Goal: Task Accomplishment & Management: Use online tool/utility

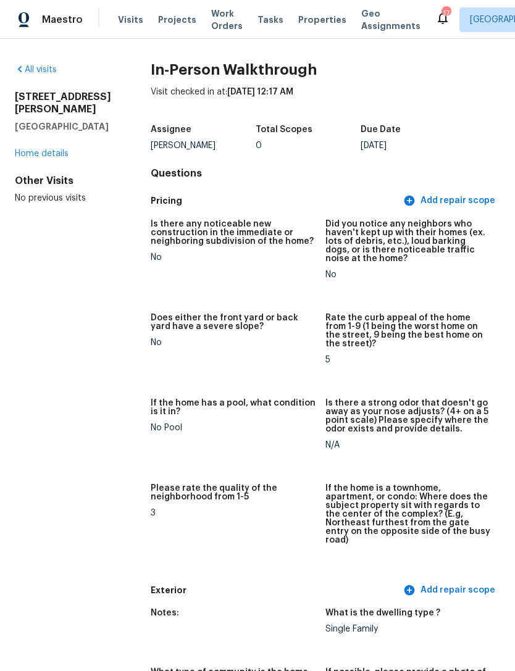
scroll to position [2726, 0]
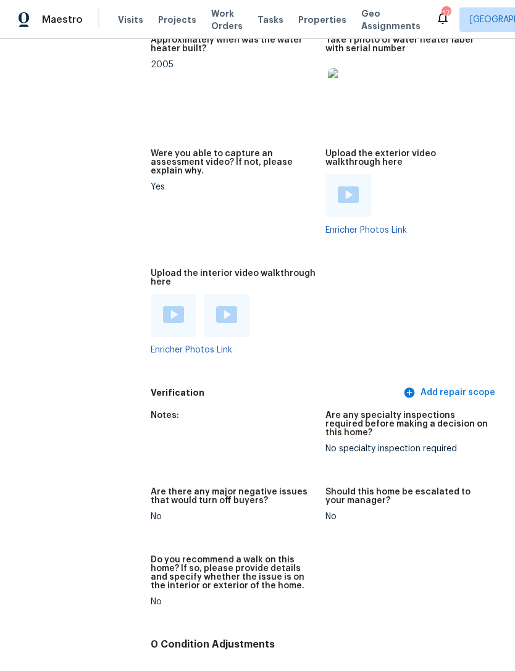
click at [118, 26] on span "Visits" at bounding box center [130, 20] width 25 height 12
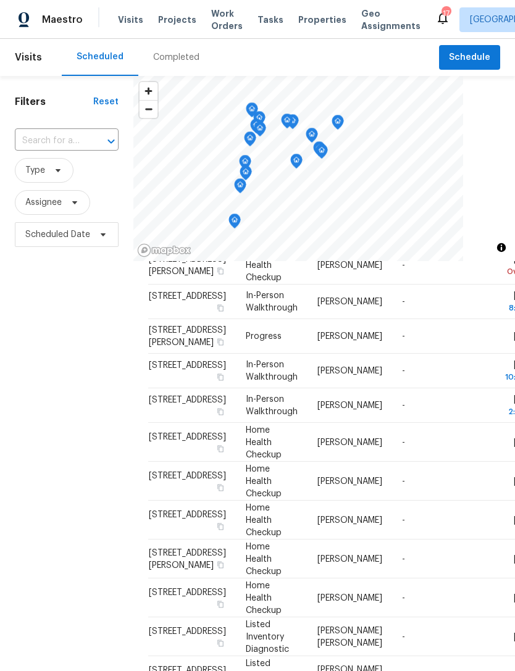
scroll to position [209, 0]
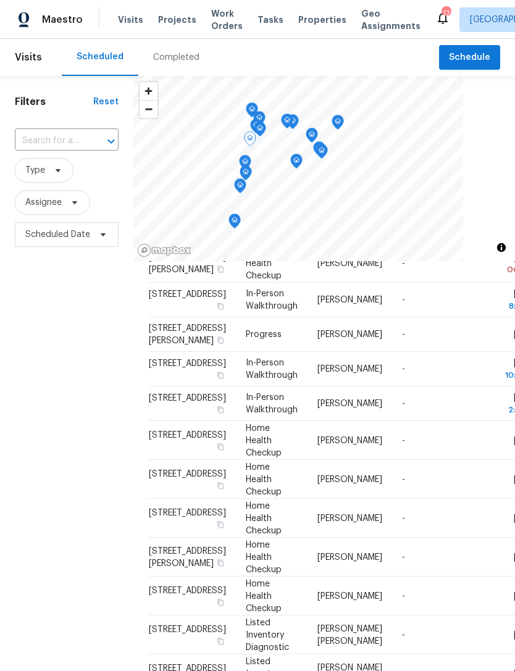
click at [85, 494] on div "Filters Reset ​ Type Assignee Scheduled Date" at bounding box center [66, 437] width 133 height 722
click at [308, 26] on span "Properties" at bounding box center [322, 20] width 48 height 12
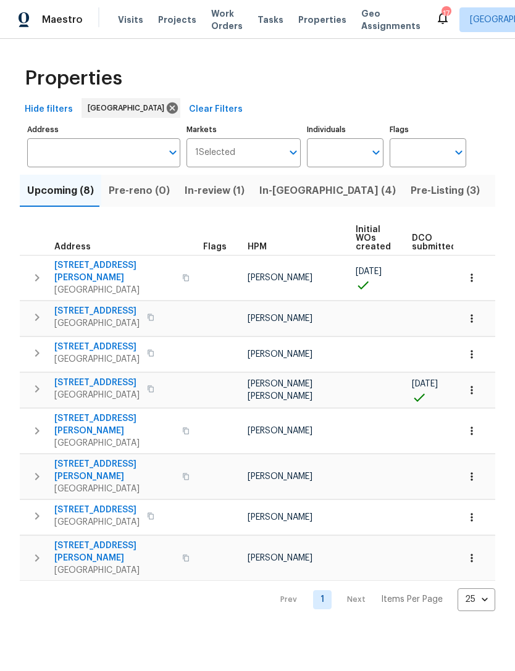
click at [214, 199] on span "In-review (1)" at bounding box center [214, 190] width 60 height 17
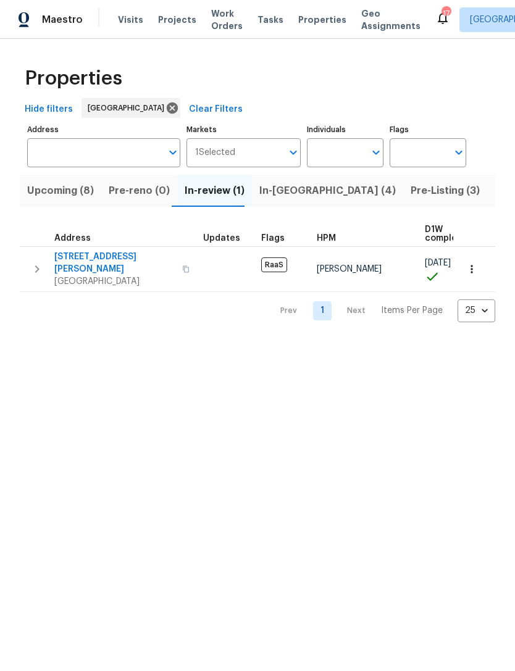
click at [279, 199] on span "In-reno (4)" at bounding box center [327, 190] width 136 height 17
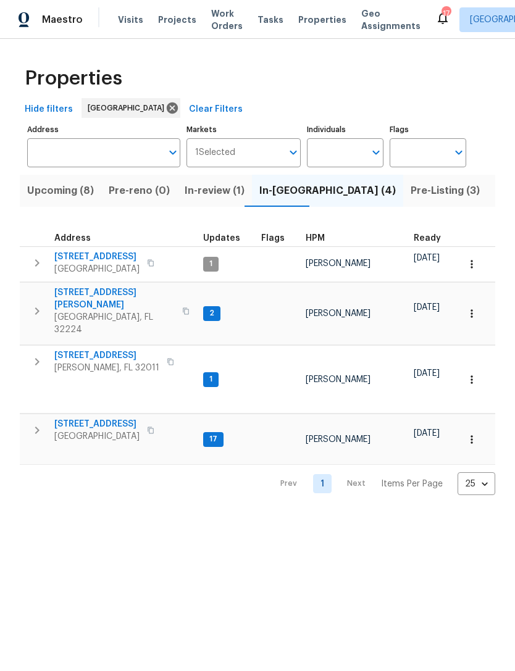
click at [410, 199] on span "Pre-Listing (3)" at bounding box center [444, 190] width 69 height 17
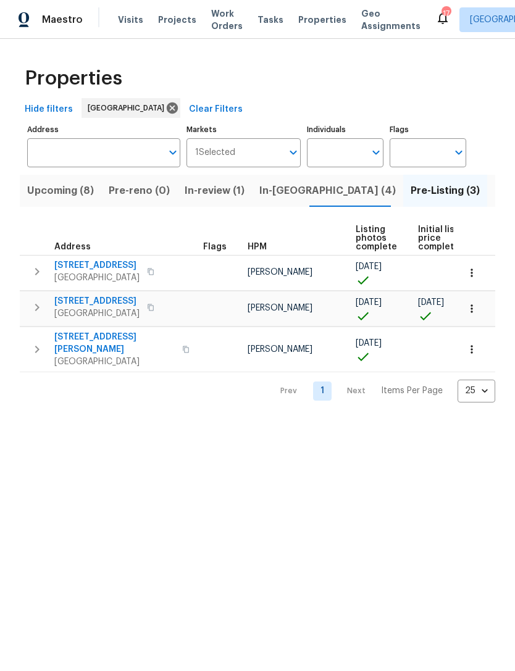
click at [494, 199] on span "Listed (59)" at bounding box center [520, 190] width 53 height 17
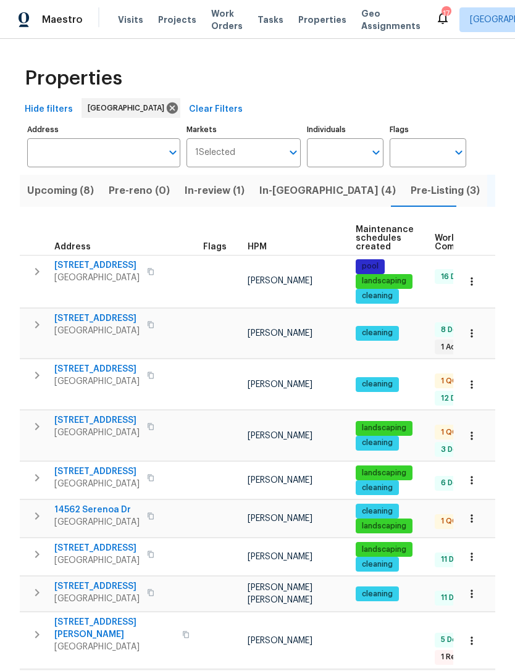
click at [254, 251] on span "HPM" at bounding box center [256, 246] width 19 height 9
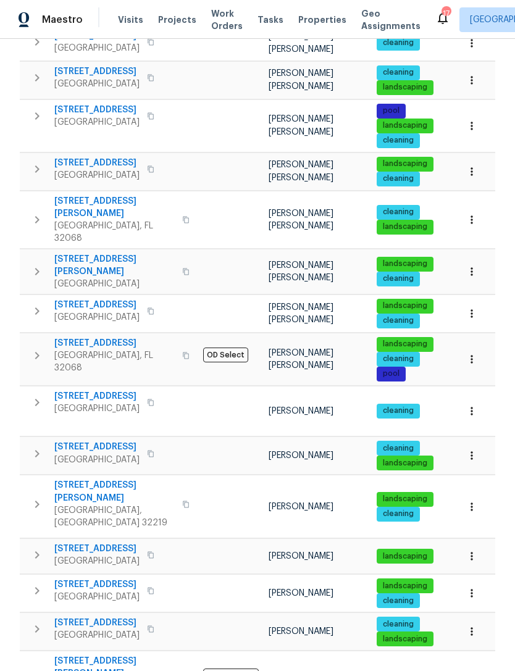
click at [118, 542] on span "2506 Shelby Creek Rd W" at bounding box center [96, 548] width 85 height 12
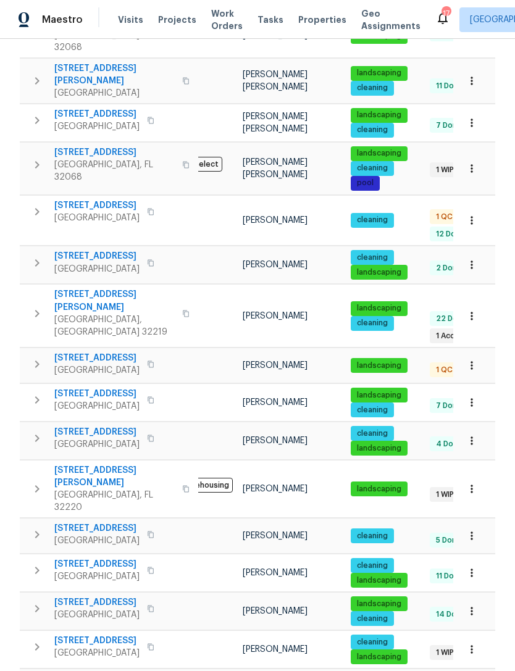
scroll to position [0, 29]
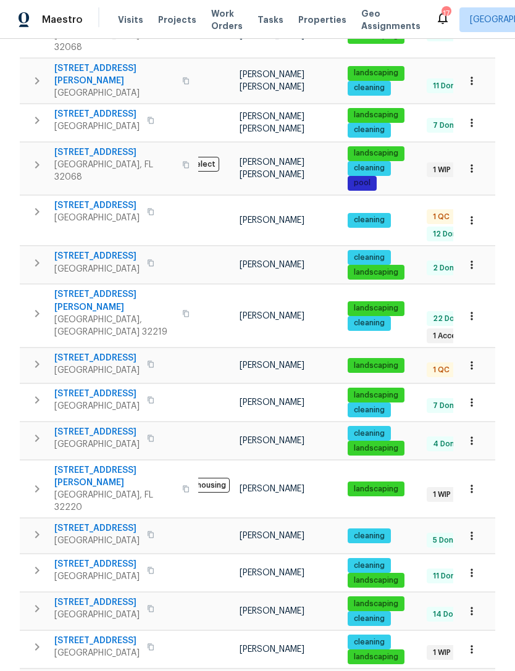
click at [86, 558] on span "7027 Beechfern Ln S" at bounding box center [96, 564] width 85 height 12
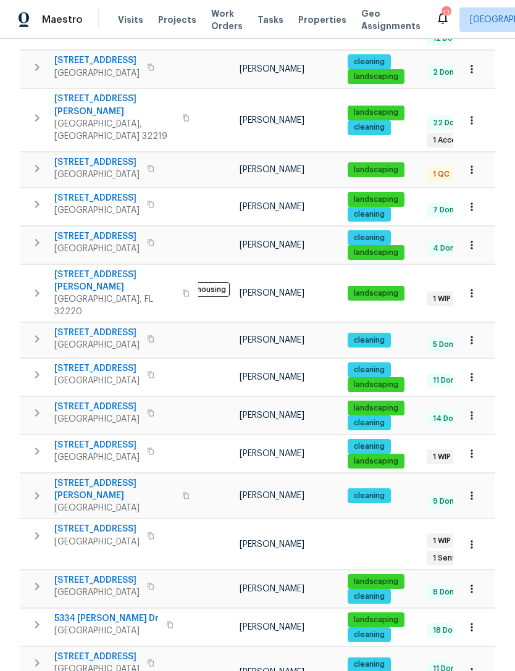
scroll to position [39, 0]
click at [71, 650] on span "5580 Cabot Dr N" at bounding box center [96, 656] width 85 height 12
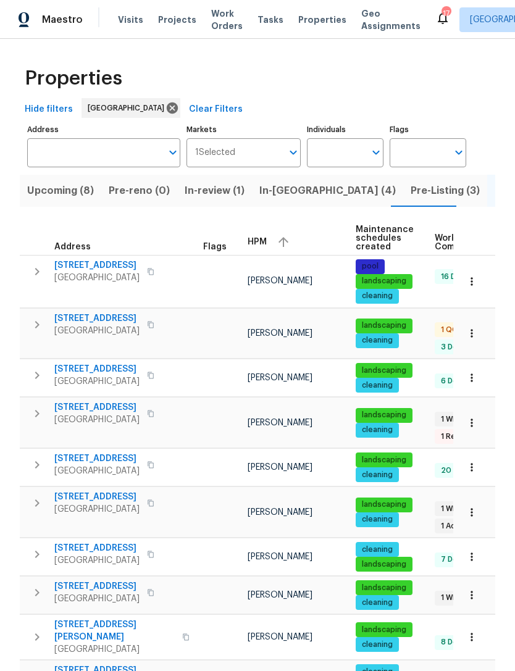
click at [108, 554] on span "Orange Park, FL 32073" at bounding box center [96, 560] width 85 height 12
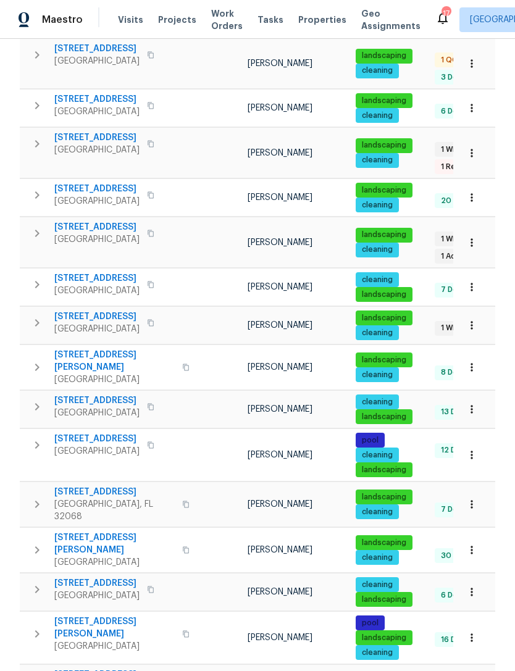
scroll to position [272, 0]
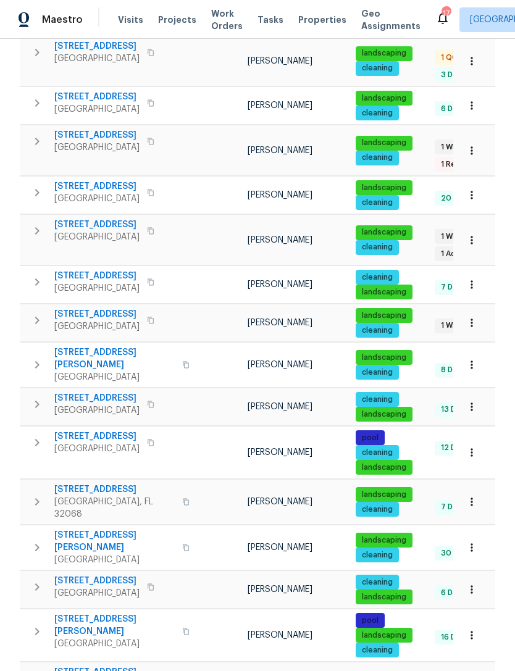
click at [104, 483] on span "3106 Angora Bay Dr" at bounding box center [114, 489] width 120 height 12
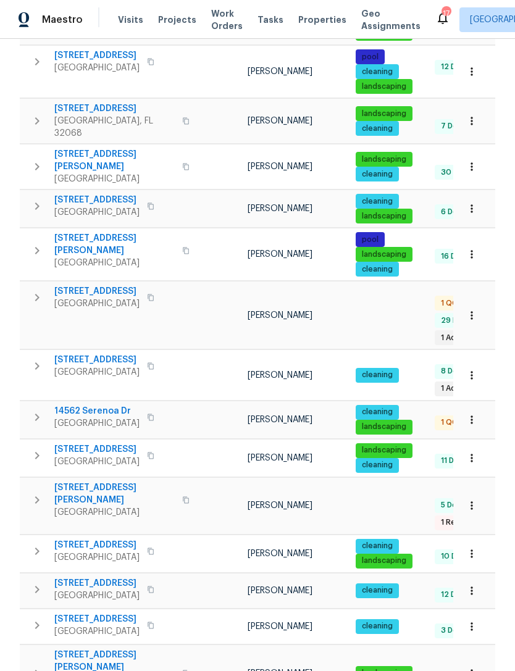
scroll to position [39, 0]
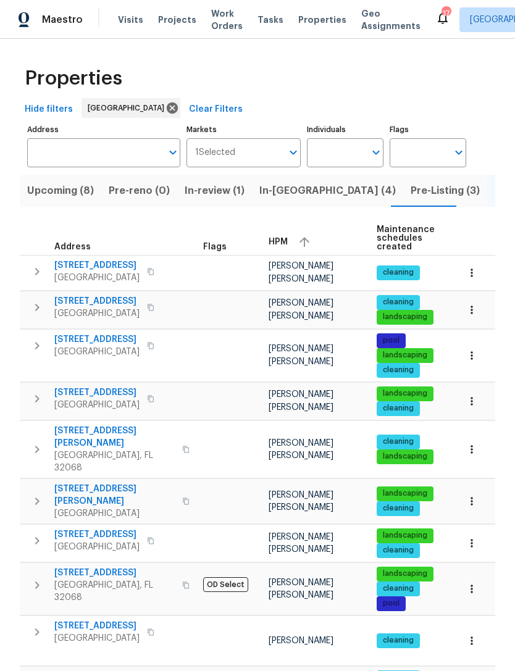
click at [112, 271] on span "625 Oakleaf Plantation Pkwy Unit 112" at bounding box center [96, 265] width 85 height 12
click at [84, 505] on span "601 Morgan St" at bounding box center [114, 494] width 120 height 25
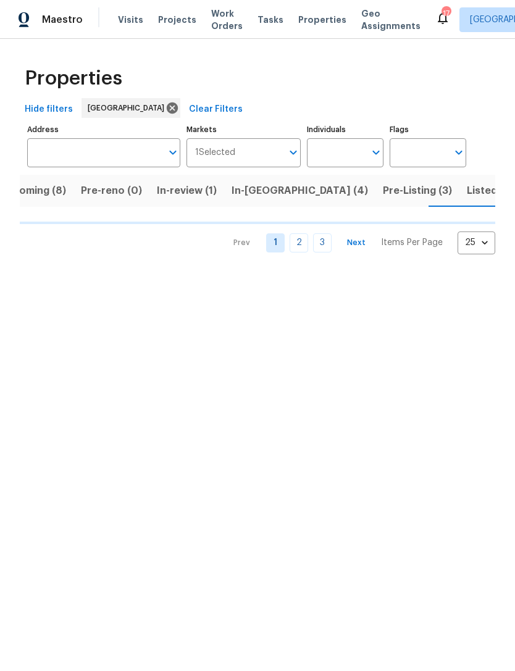
scroll to position [0, 28]
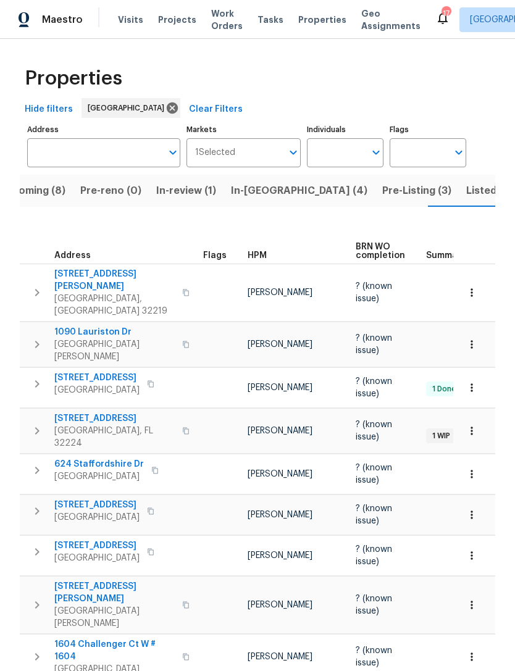
click at [262, 260] on span "HPM" at bounding box center [256, 255] width 19 height 9
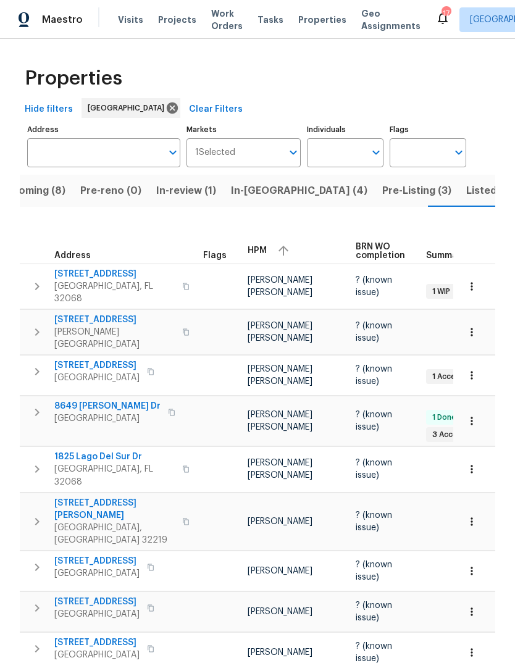
click at [102, 326] on span "[STREET_ADDRESS]" at bounding box center [114, 319] width 120 height 12
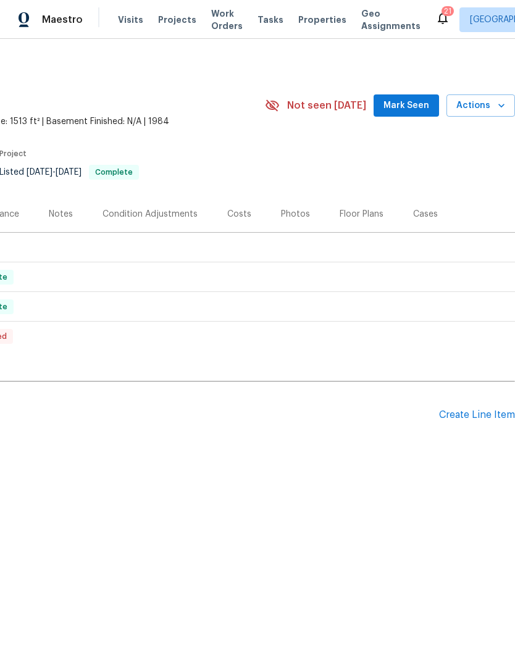
scroll to position [0, 183]
click at [475, 414] on div "Create Line Item" at bounding box center [477, 415] width 76 height 12
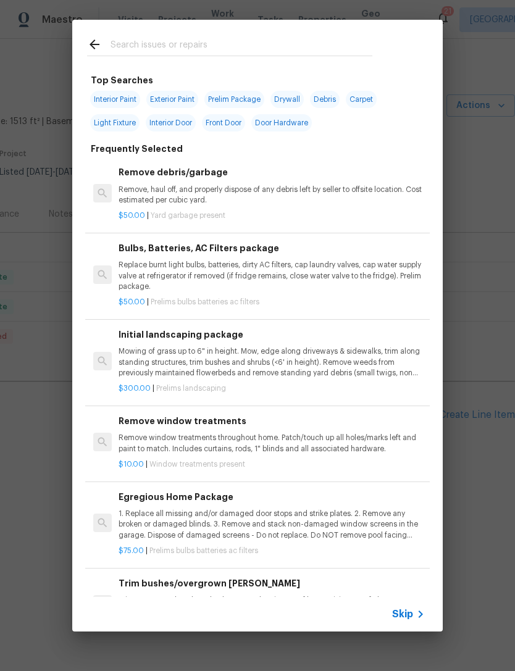
click at [326, 39] on input "text" at bounding box center [241, 46] width 262 height 19
type input "Siding"
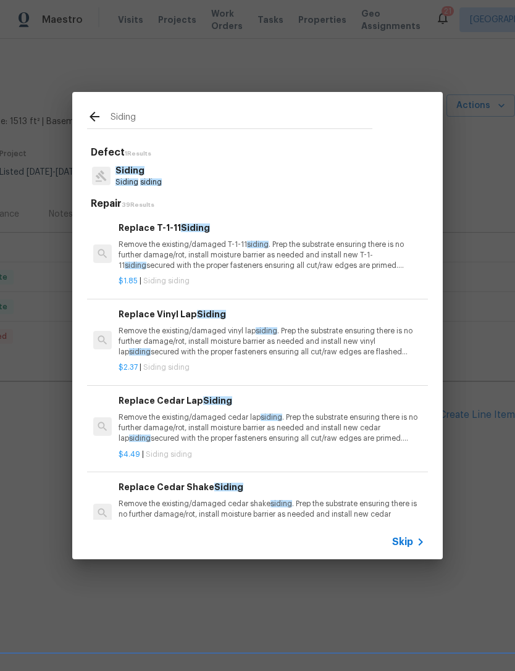
click at [196, 249] on p "Remove the existing/damaged T-1-11 siding . Prep the substrate ensuring there i…" at bounding box center [271, 254] width 306 height 31
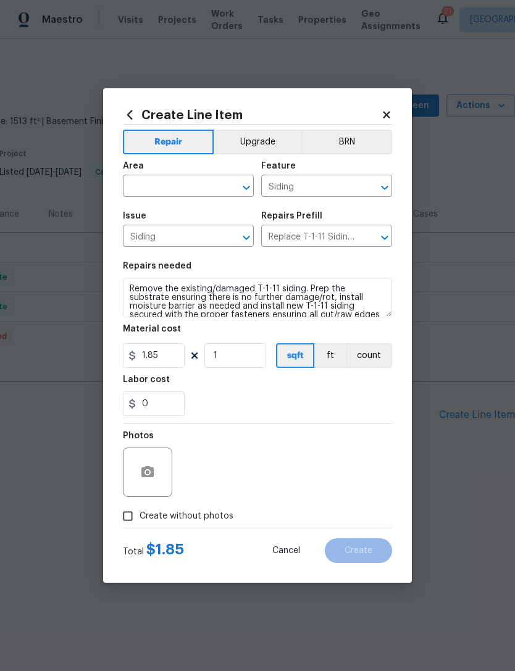
click at [195, 253] on span "Issue Siding ​" at bounding box center [188, 229] width 131 height 50
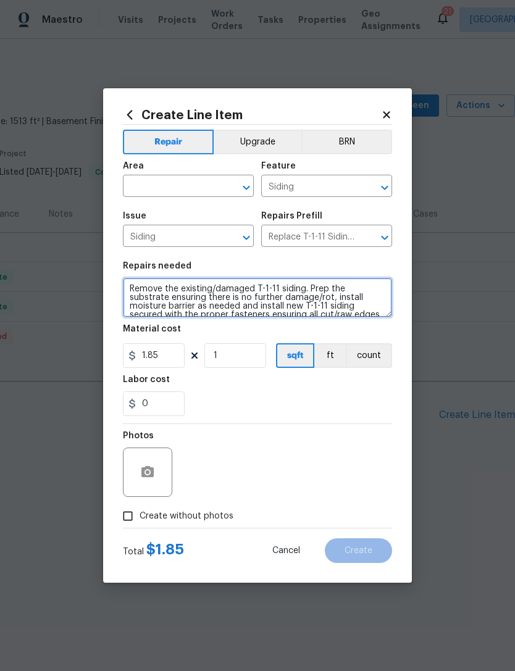
click at [128, 289] on textarea "Remove the existing/damaged T-1-11 siding. Prep the substrate ensuring there is…" at bounding box center [257, 297] width 269 height 39
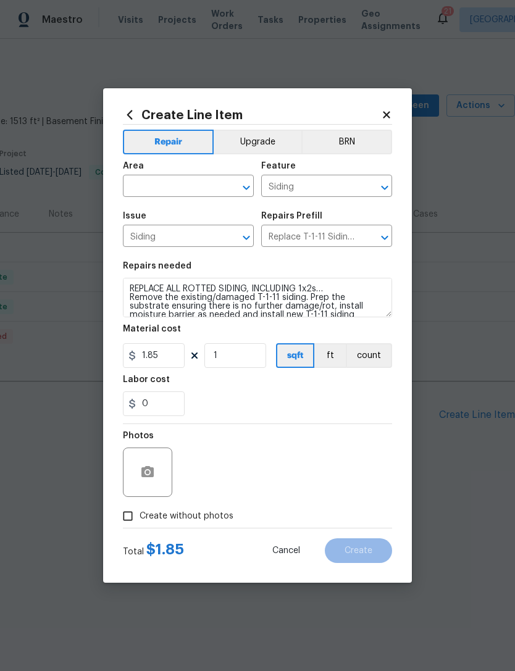
click at [168, 199] on span "Area ​" at bounding box center [188, 179] width 131 height 50
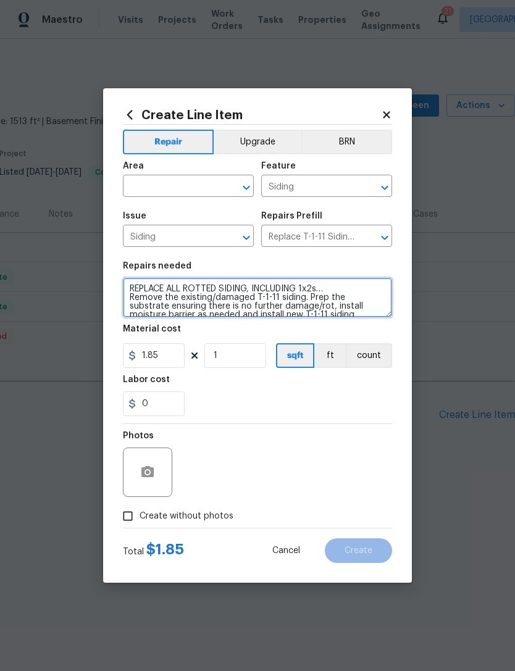
click at [336, 285] on textarea "REPLACE ALL ROTTED SIDING, INCLUDING 1x2s… Remove the existing/damaged T-1-11 s…" at bounding box center [257, 297] width 269 height 39
click at [372, 292] on textarea "REPLACE ALL ROTTED SIDING, INCLUDING 1x2s…DO NOT BONDO REPAIR Remove the existi…" at bounding box center [257, 297] width 269 height 39
click at [213, 301] on textarea "REPLACE ALL ROTTED SIDING, INCLUDING 1x2s…DO NOT DO BONDO REPAIR Remove the exi…" at bounding box center [257, 297] width 269 height 39
type textarea "REPLACE ALL ROTTED SIDING, INCLUDING 1x2s…DO NOT DO BONDO REPAIRS. Remove the e…"
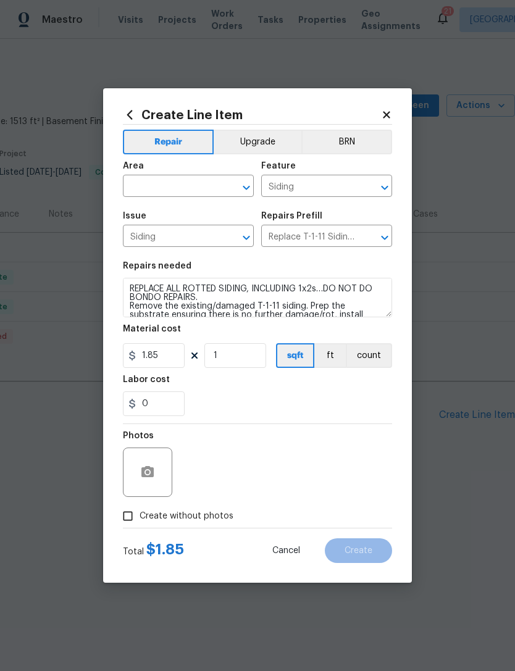
click at [241, 397] on div "0" at bounding box center [257, 403] width 269 height 25
click at [165, 359] on input "1.85" at bounding box center [154, 355] width 62 height 25
type input "300"
click at [197, 191] on input "text" at bounding box center [171, 187] width 96 height 19
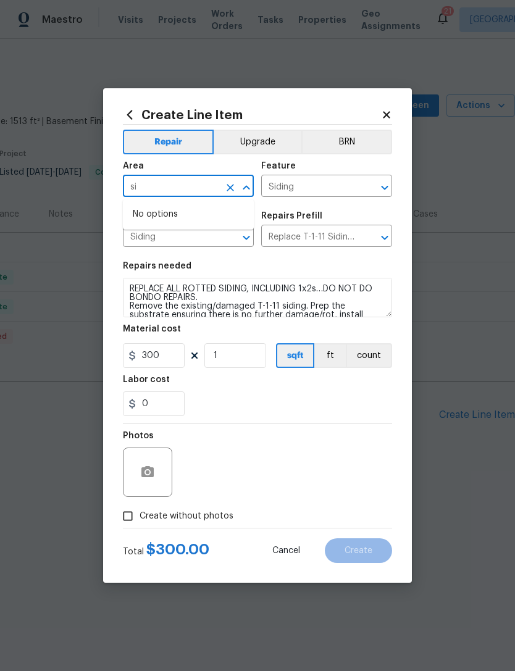
type input "s"
click at [212, 235] on li "Exterior Overall" at bounding box center [188, 235] width 131 height 20
type input "Exterior Overall"
click at [290, 410] on div "0" at bounding box center [257, 403] width 269 height 25
click at [213, 520] on span "Create without photos" at bounding box center [186, 516] width 94 height 13
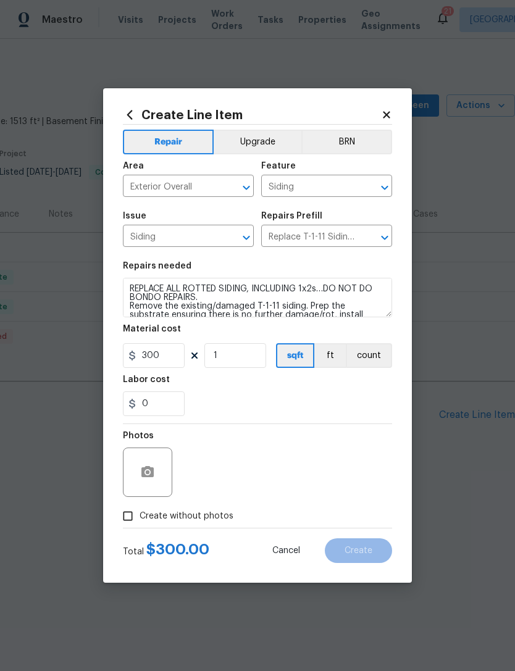
click at [139, 520] on input "Create without photos" at bounding box center [127, 515] width 23 height 23
checkbox input "true"
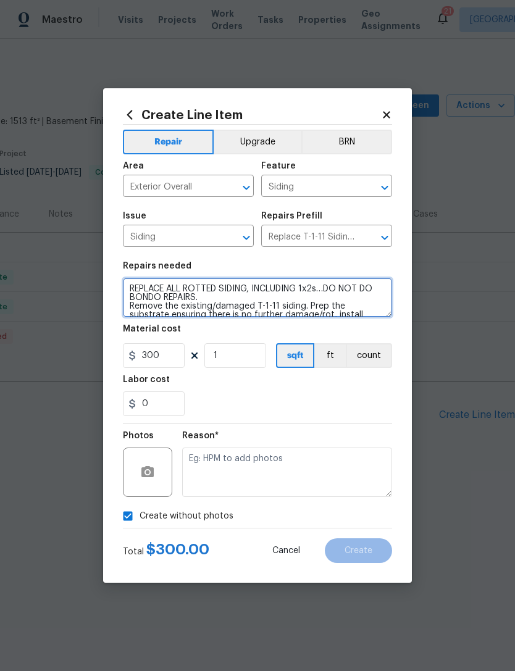
click at [322, 292] on textarea "REPLACE ALL ROTTED SIDING, INCLUDING 1x2s…DO NOT DO BONDO REPAIRS. Remove the e…" at bounding box center [257, 297] width 269 height 39
type textarea "REPLACE ALL ROTTED SIDING, INCLUDING 1x2s…CAULK AND PAINT AFTER REPAIRS. DO NOT…"
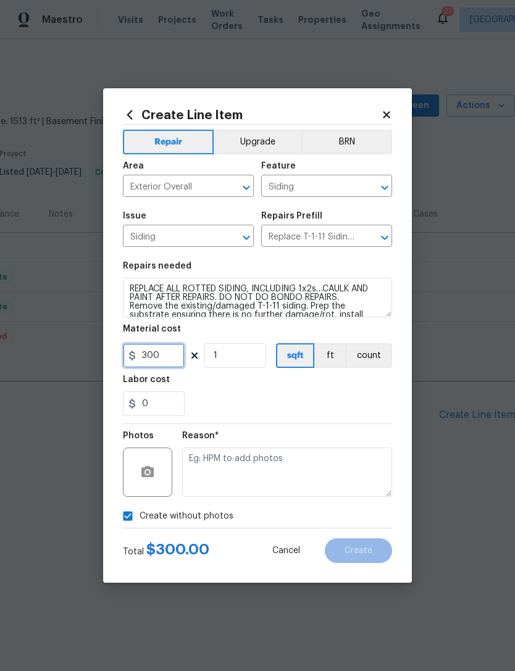
click at [180, 354] on input "300" at bounding box center [154, 355] width 62 height 25
click at [176, 361] on input "300" at bounding box center [154, 355] width 62 height 25
type input "400"
click at [358, 415] on div "0" at bounding box center [257, 403] width 269 height 25
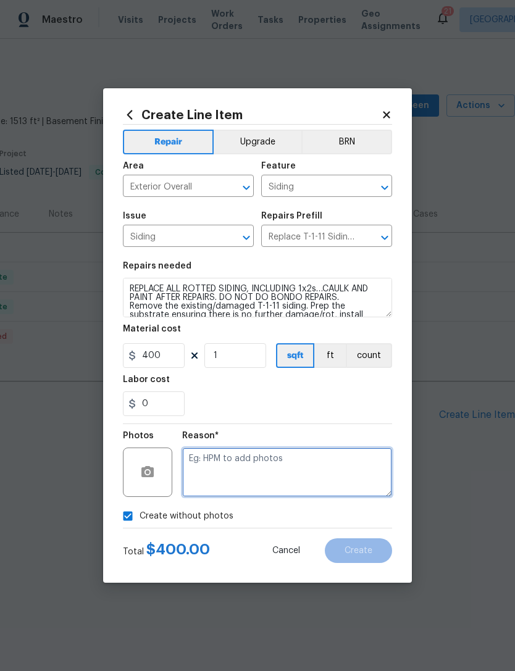
click at [278, 469] on textarea at bounding box center [287, 471] width 210 height 49
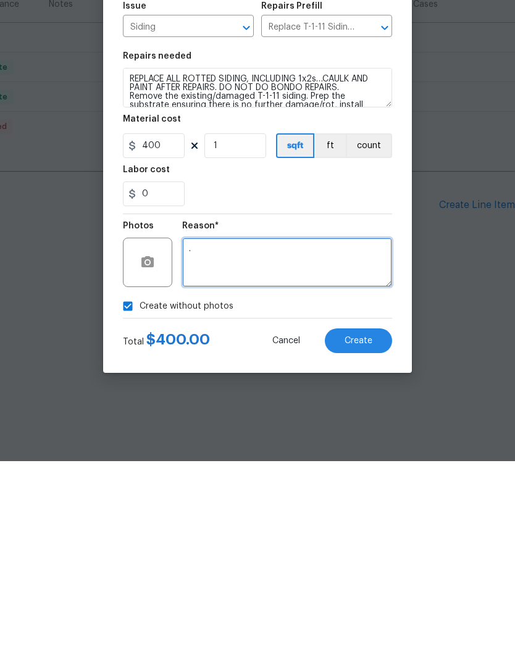
type textarea "."
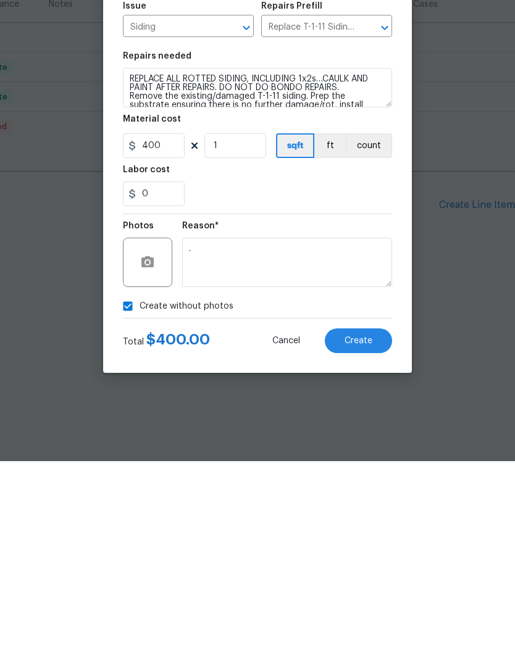
click at [299, 424] on div "Reason* ." at bounding box center [287, 464] width 210 height 80
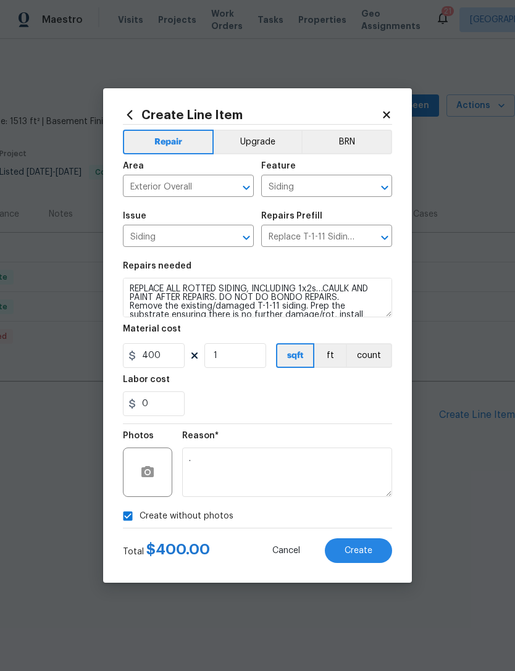
click at [375, 550] on button "Create" at bounding box center [358, 550] width 67 height 25
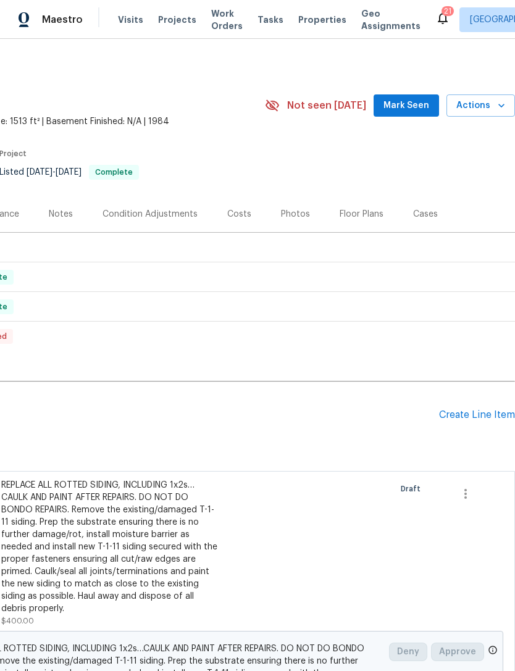
click at [483, 421] on div "Create Line Item" at bounding box center [477, 415] width 76 height 12
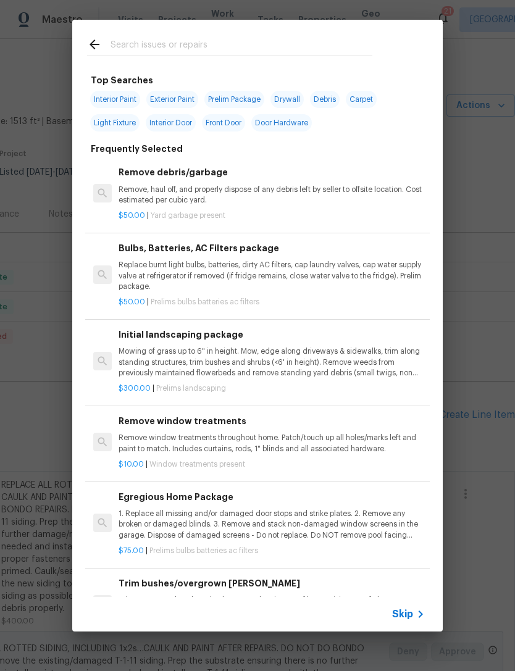
click at [302, 43] on input "text" at bounding box center [241, 46] width 262 height 19
click at [260, 193] on p "Remove, haul off, and properly dispose of any debris left by seller to offsite …" at bounding box center [271, 194] width 306 height 21
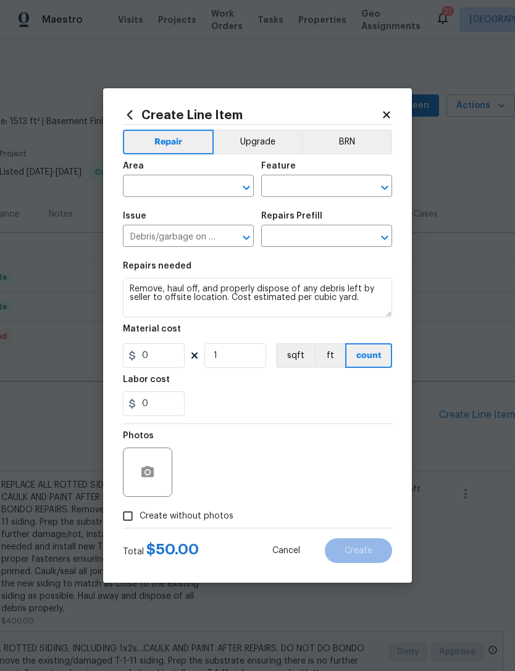
type input "Remove debris/garbage $50.00"
type input "50"
click at [193, 194] on input "text" at bounding box center [171, 187] width 96 height 19
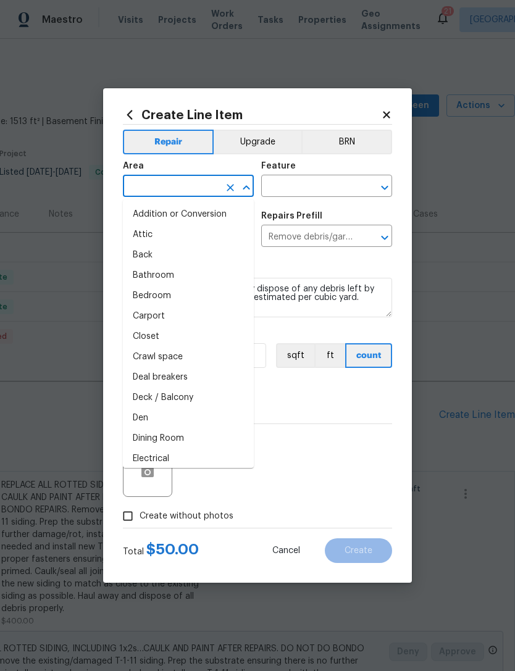
type input "w"
click at [383, 118] on icon at bounding box center [386, 114] width 11 height 11
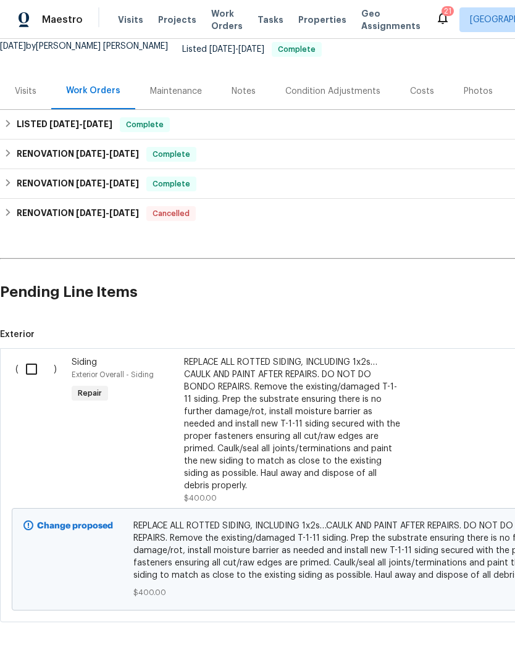
scroll to position [122, 0]
click at [41, 376] on input "checkbox" at bounding box center [36, 370] width 35 height 26
checkbox input "true"
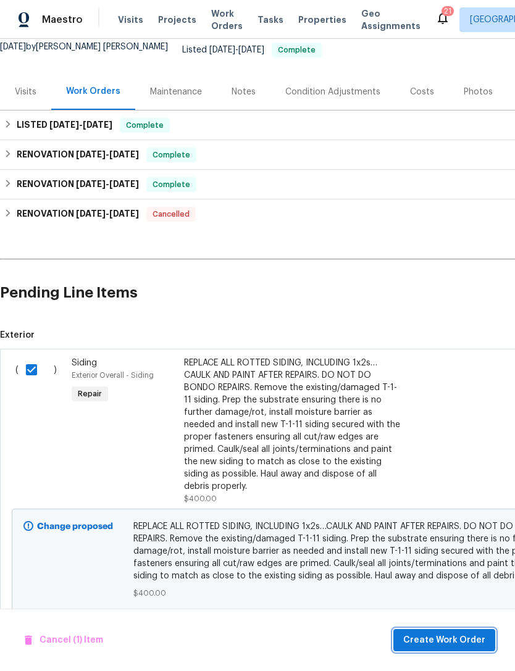
click at [453, 634] on span "Create Work Order" at bounding box center [444, 639] width 82 height 15
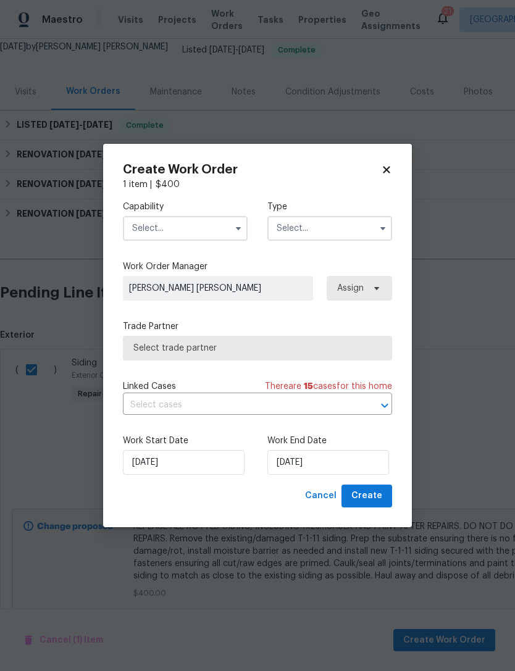
click at [204, 231] on input "text" at bounding box center [185, 228] width 125 height 25
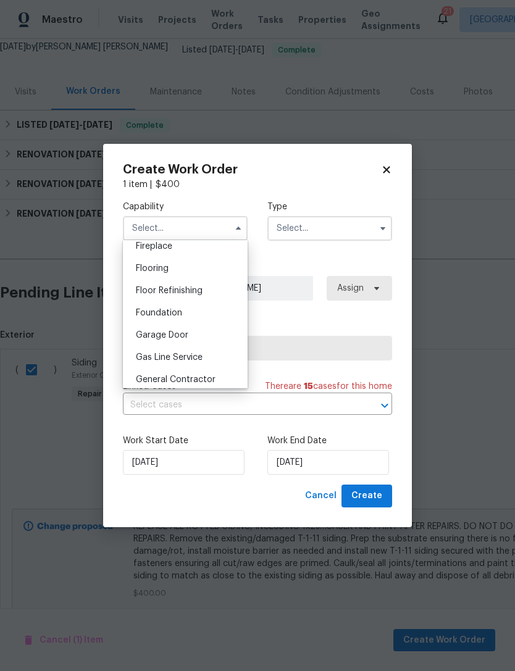
scroll to position [471, 0]
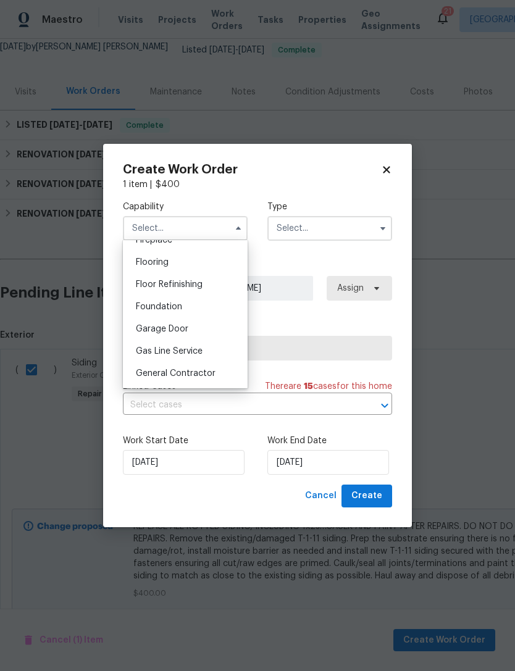
click at [208, 370] on span "General Contractor" at bounding box center [176, 373] width 80 height 9
type input "General Contractor"
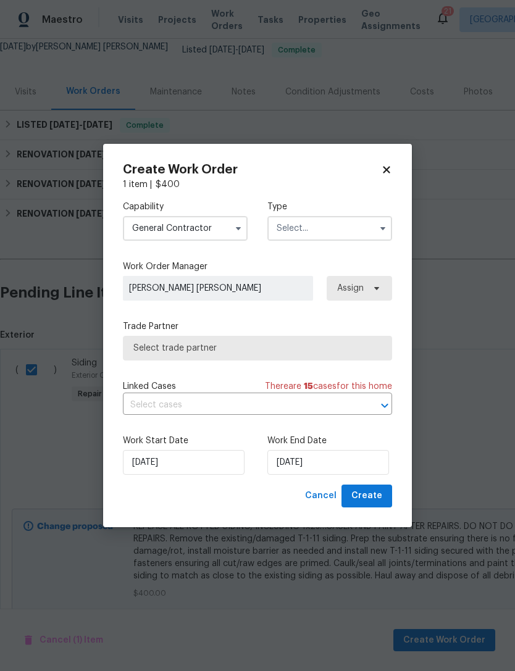
click at [322, 229] on input "text" at bounding box center [329, 228] width 125 height 25
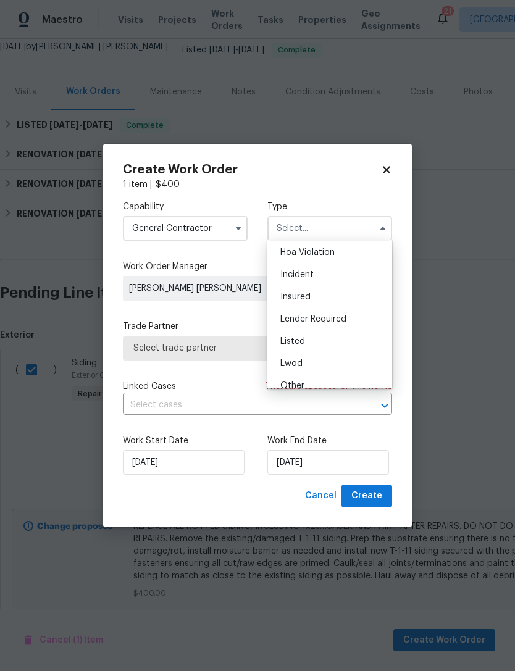
scroll to position [28, 0]
click at [330, 336] on div "Listed" at bounding box center [329, 337] width 118 height 22
type input "Listed"
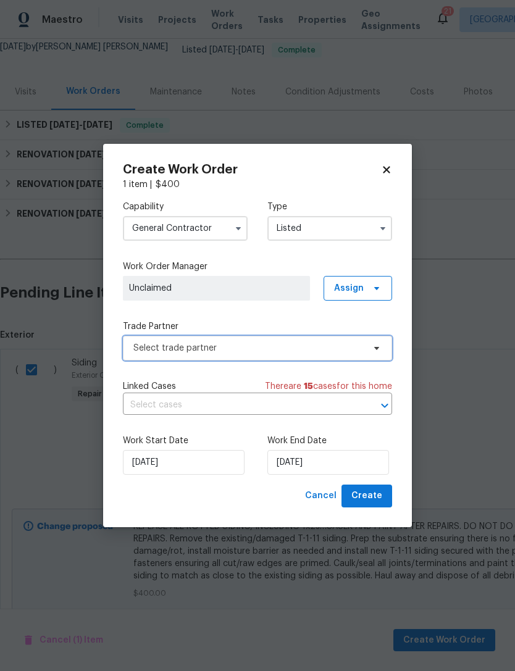
click at [248, 342] on span "Select trade partner" at bounding box center [248, 348] width 230 height 12
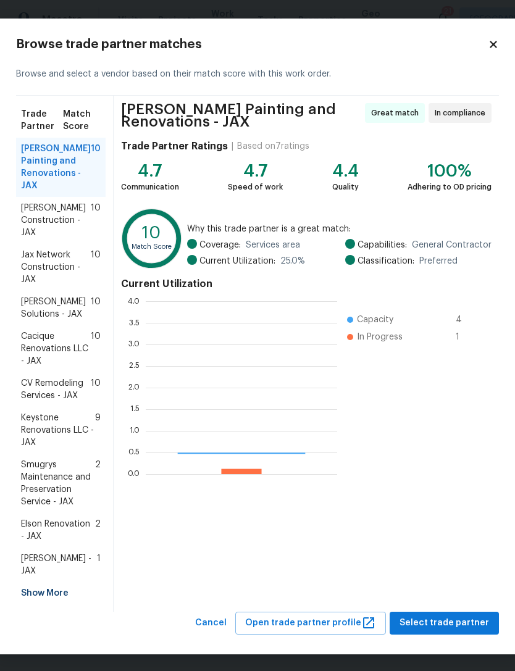
scroll to position [173, 191]
click at [68, 264] on span "Jax Network Construction - JAX" at bounding box center [56, 267] width 70 height 37
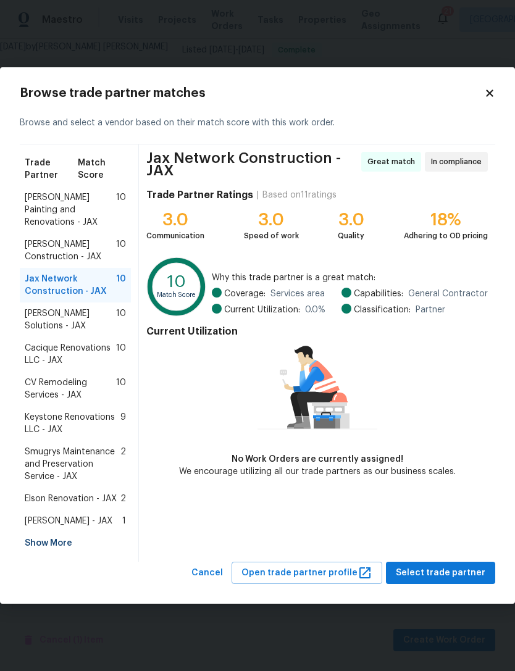
click at [92, 312] on span "Sethy Solutions - JAX" at bounding box center [70, 319] width 91 height 25
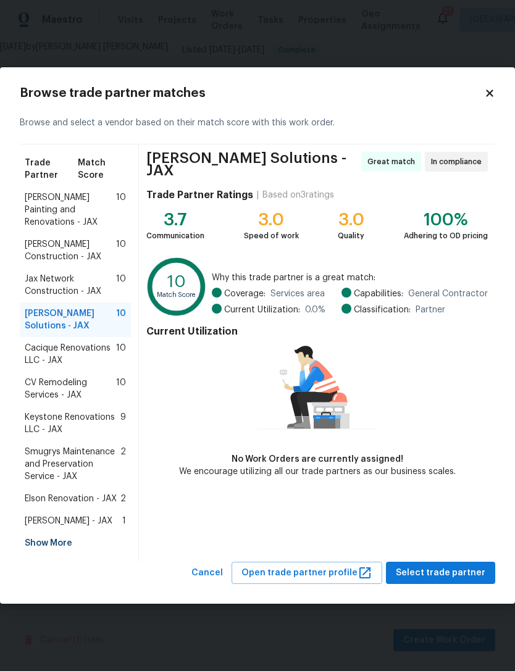
click at [87, 212] on span "Hildebrandt Painting and Renovations - JAX" at bounding box center [70, 209] width 91 height 37
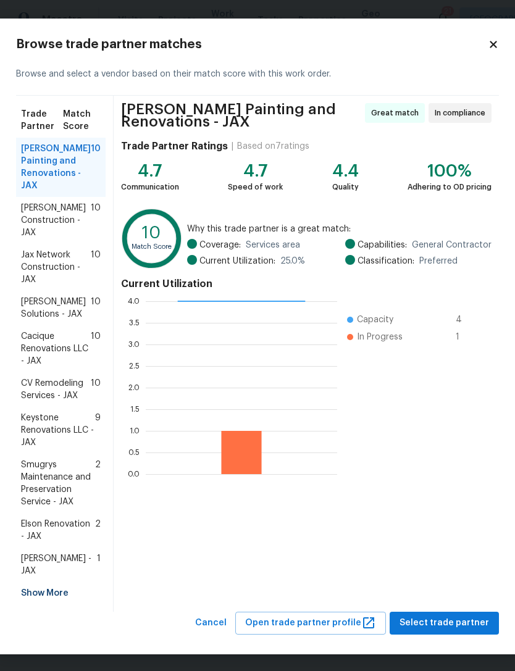
click at [67, 391] on span "CV Remodeling Services - JAX" at bounding box center [56, 389] width 70 height 25
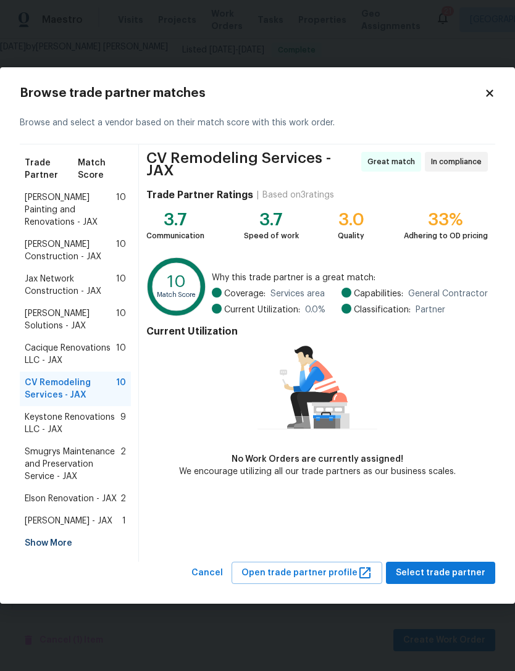
click at [78, 317] on span "Sethy Solutions - JAX" at bounding box center [70, 319] width 91 height 25
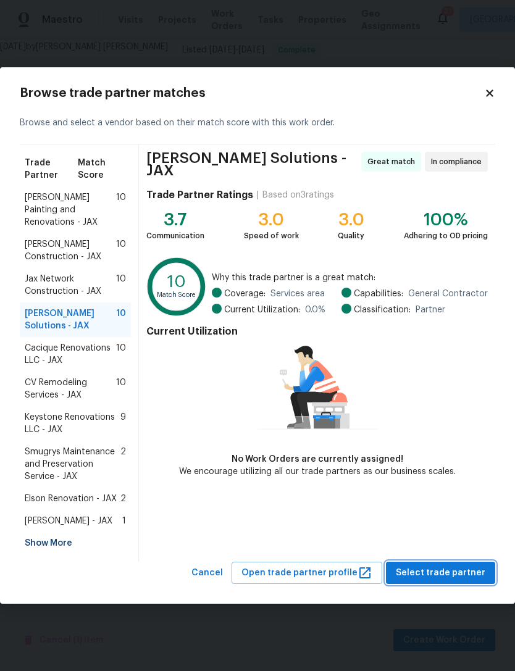
click at [463, 565] on span "Select trade partner" at bounding box center [439, 572] width 89 height 15
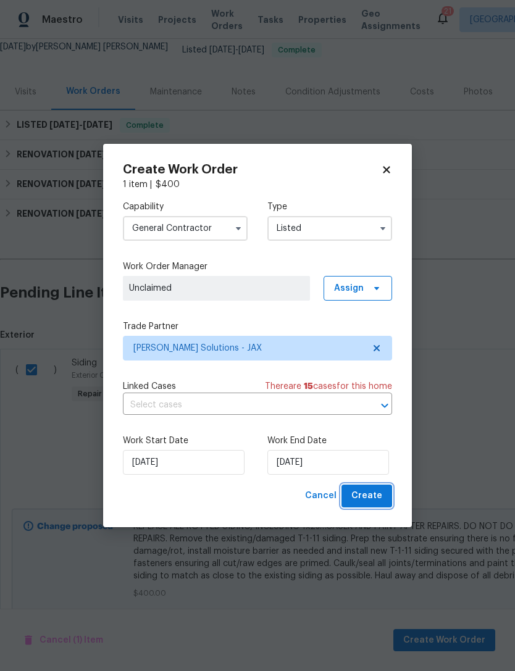
click at [368, 494] on span "Create" at bounding box center [366, 495] width 31 height 15
checkbox input "false"
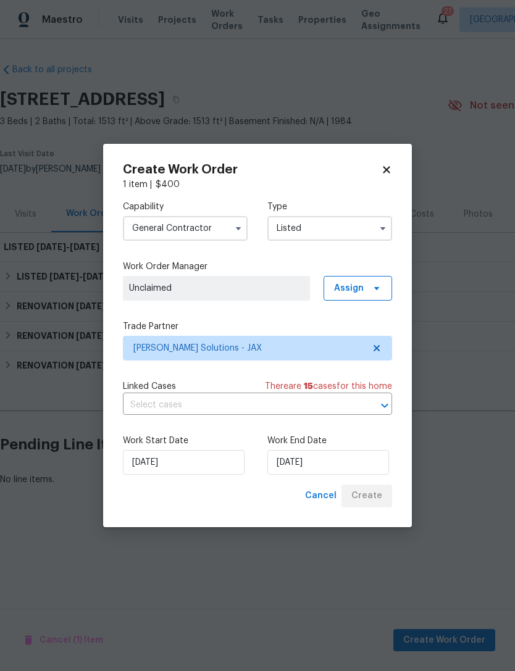
scroll to position [0, 0]
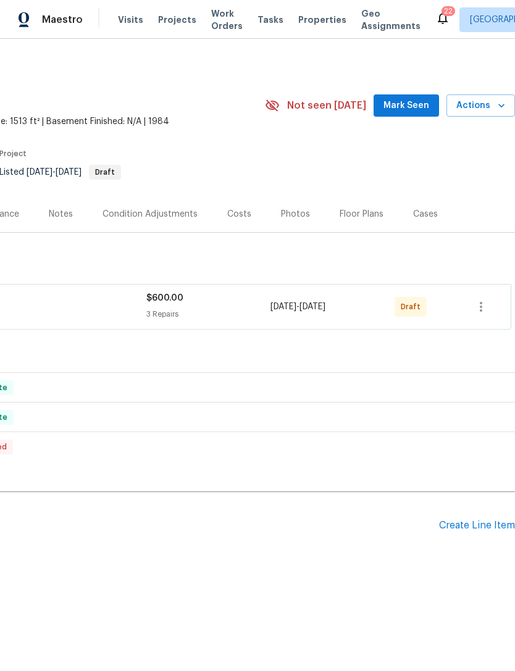
scroll to position [0, 183]
click at [476, 310] on icon "button" at bounding box center [480, 306] width 15 height 15
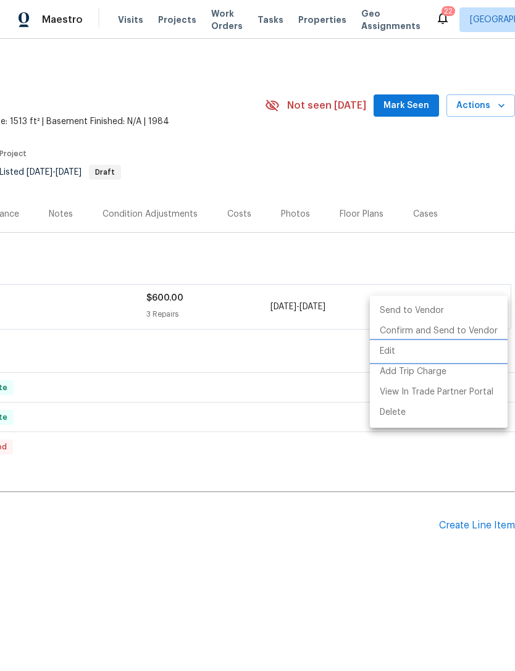
click at [387, 354] on li "Edit" at bounding box center [439, 351] width 138 height 20
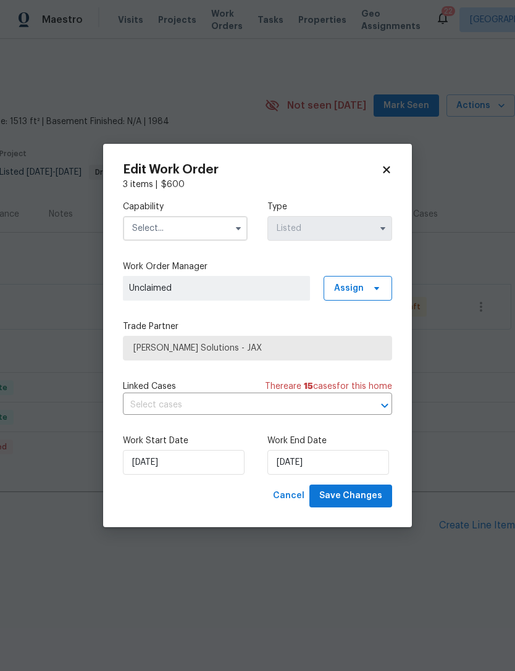
click at [193, 231] on input "text" at bounding box center [185, 228] width 125 height 25
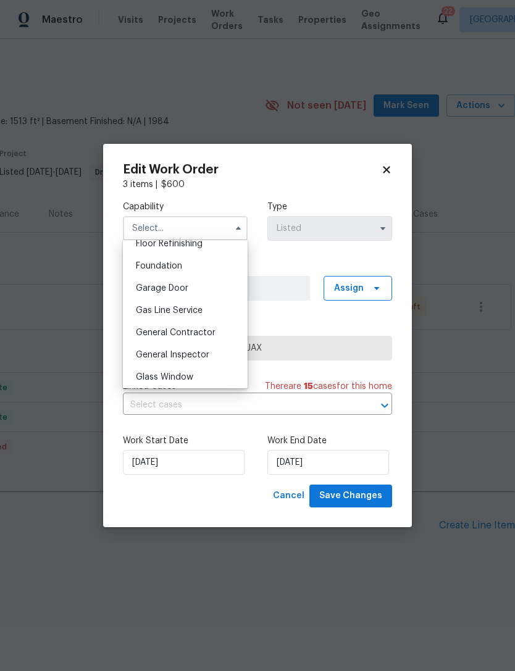
scroll to position [516, 0]
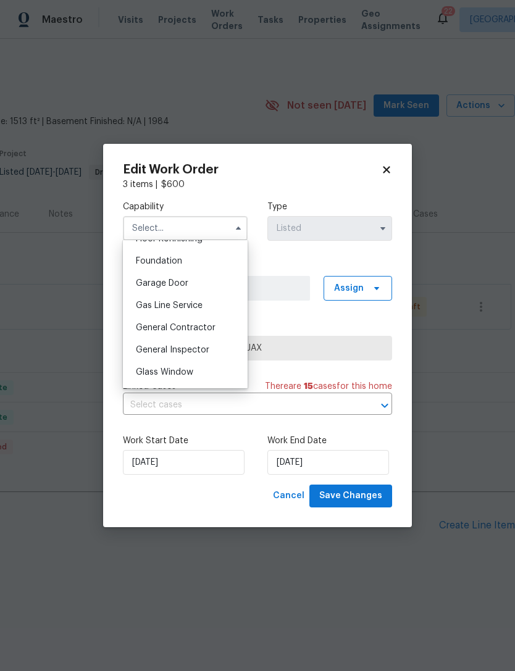
click at [219, 332] on div "General Contractor" at bounding box center [185, 328] width 118 height 22
type input "General Contractor"
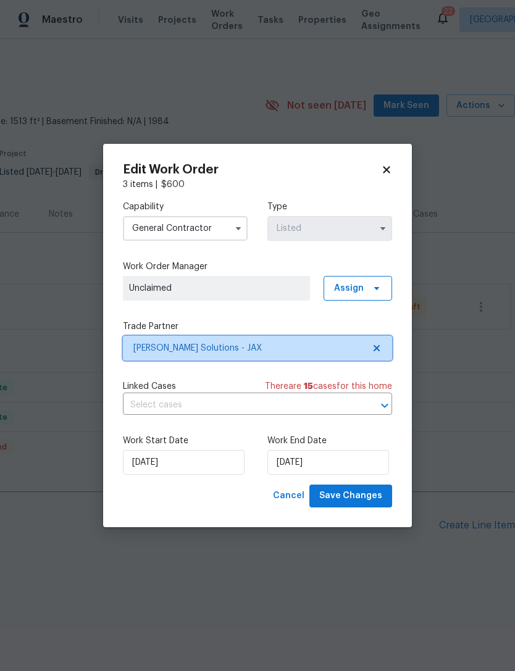
click at [265, 350] on span "Sethy Solutions - JAX" at bounding box center [248, 348] width 230 height 12
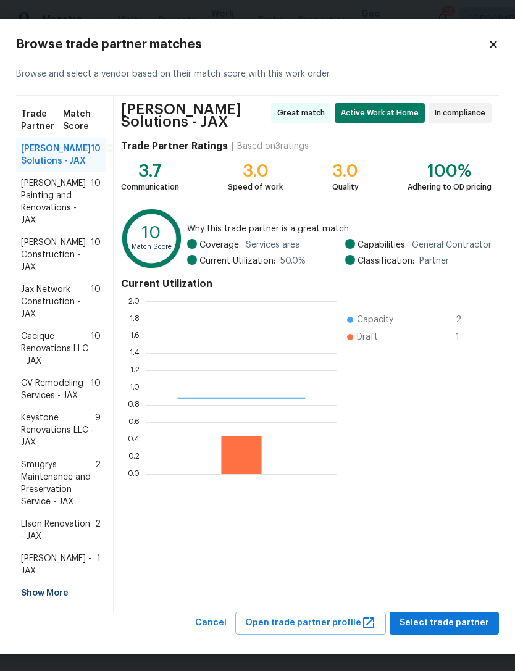
scroll to position [173, 191]
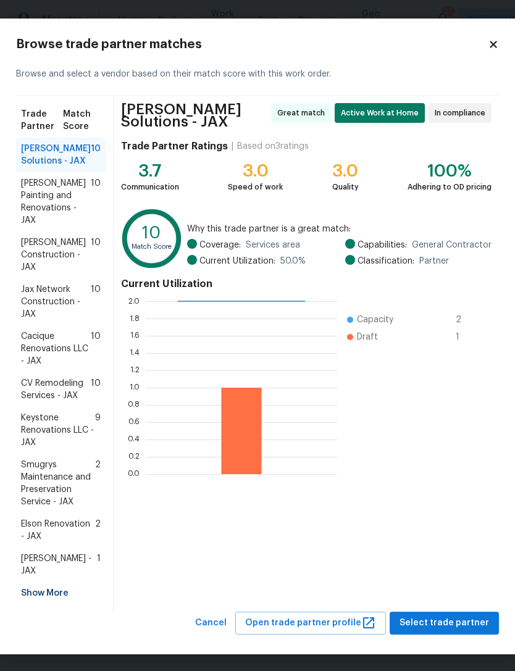
click at [72, 395] on span "CV Remodeling Services - JAX" at bounding box center [56, 389] width 70 height 25
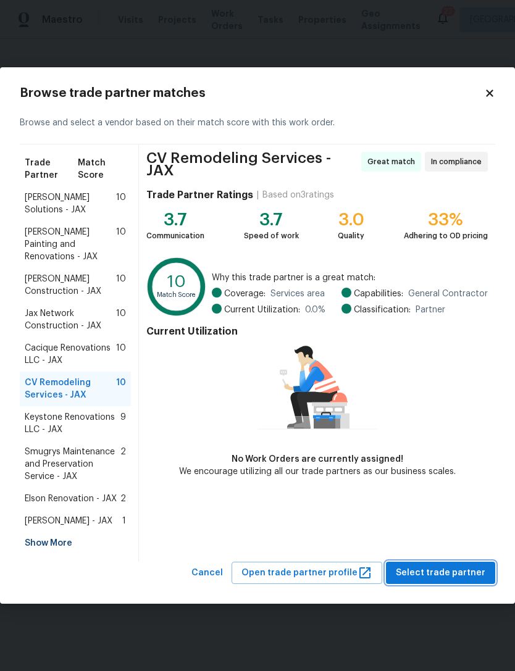
click at [451, 565] on span "Select trade partner" at bounding box center [439, 572] width 89 height 15
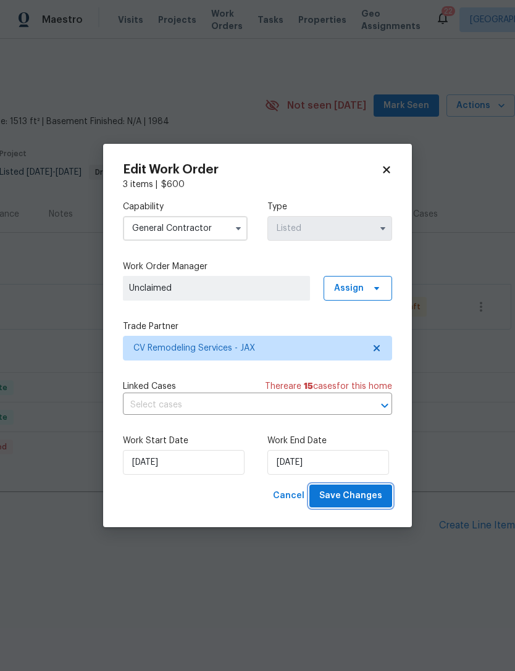
click at [367, 497] on span "Save Changes" at bounding box center [350, 495] width 63 height 15
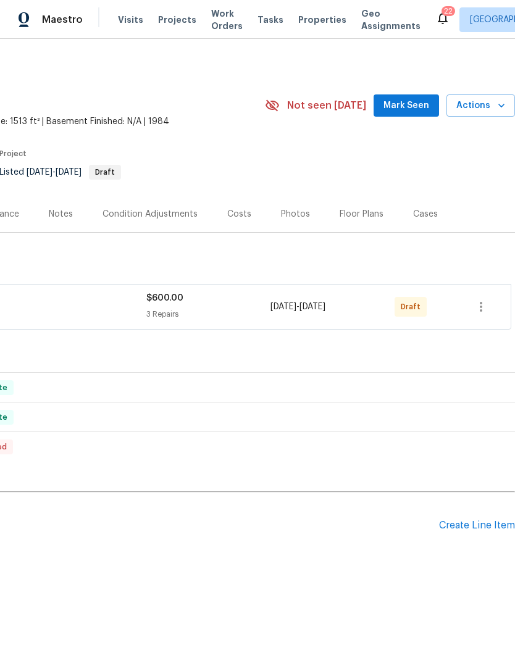
scroll to position [0, 183]
click at [484, 310] on icon "button" at bounding box center [480, 306] width 15 height 15
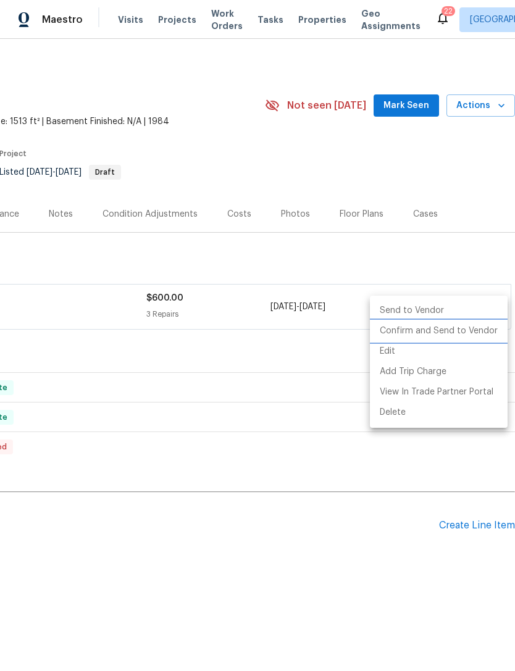
click at [459, 337] on li "Confirm and Send to Vendor" at bounding box center [439, 331] width 138 height 20
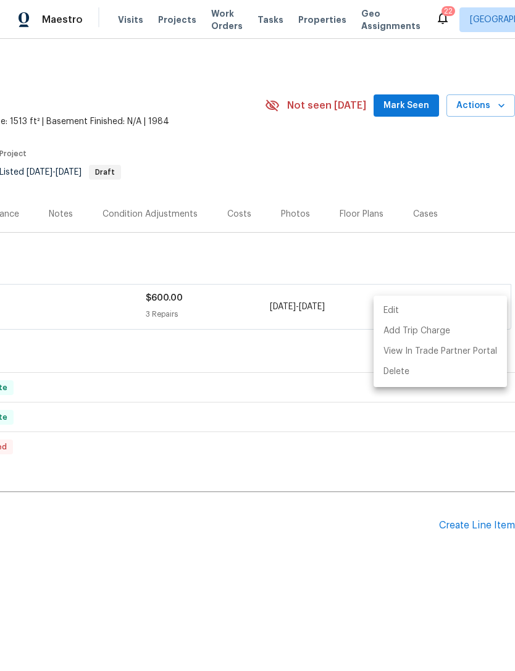
click at [241, 586] on div at bounding box center [257, 335] width 515 height 671
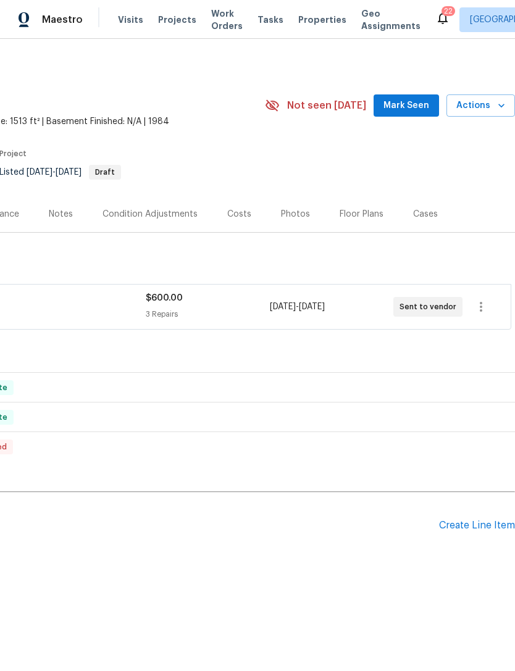
click at [213, 543] on h2 "Pending Line Items" at bounding box center [127, 525] width 621 height 57
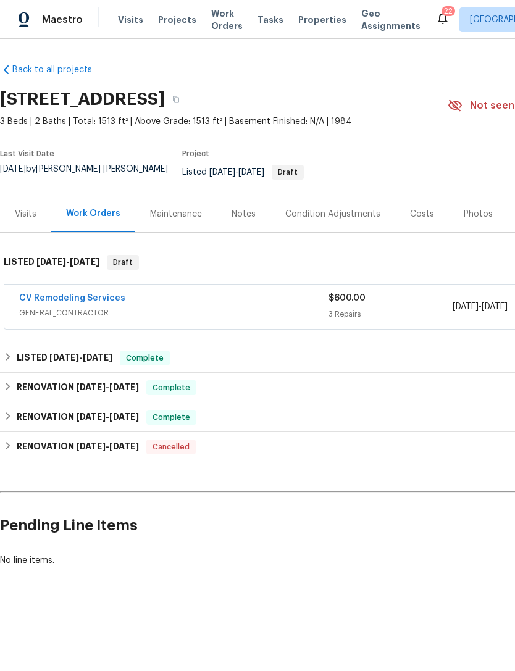
scroll to position [0, 0]
click at [144, 307] on div "CV Remodeling Services" at bounding box center [173, 299] width 309 height 15
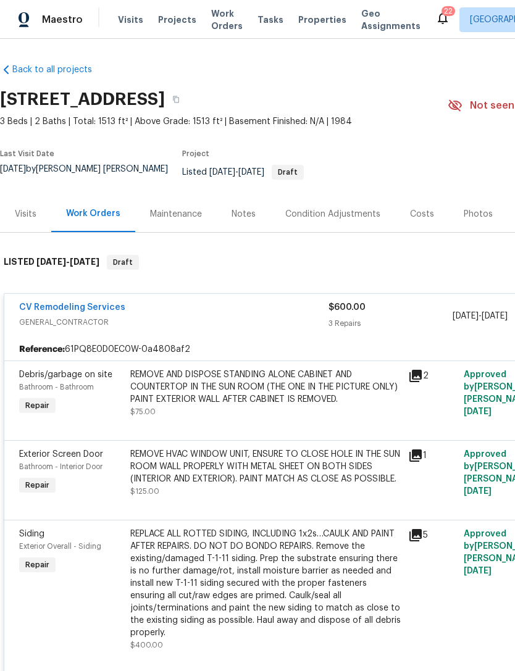
click at [421, 376] on icon at bounding box center [415, 376] width 12 height 12
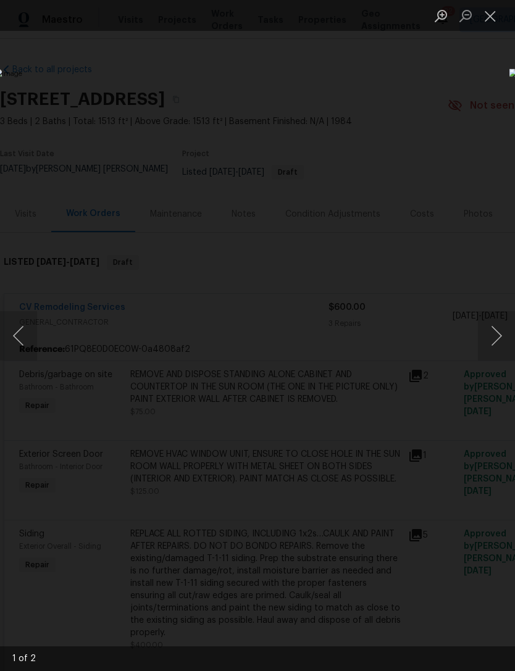
click at [507, 339] on button "Next image" at bounding box center [496, 335] width 37 height 49
click at [489, 18] on button "Close lightbox" at bounding box center [490, 16] width 25 height 22
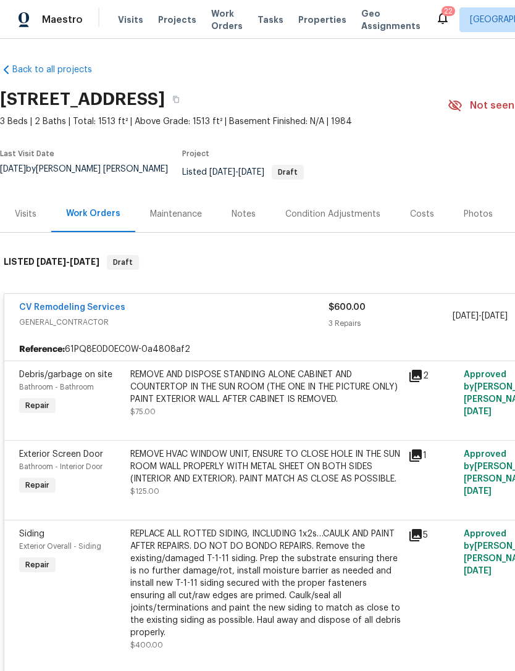
click at [418, 456] on icon at bounding box center [415, 455] width 12 height 12
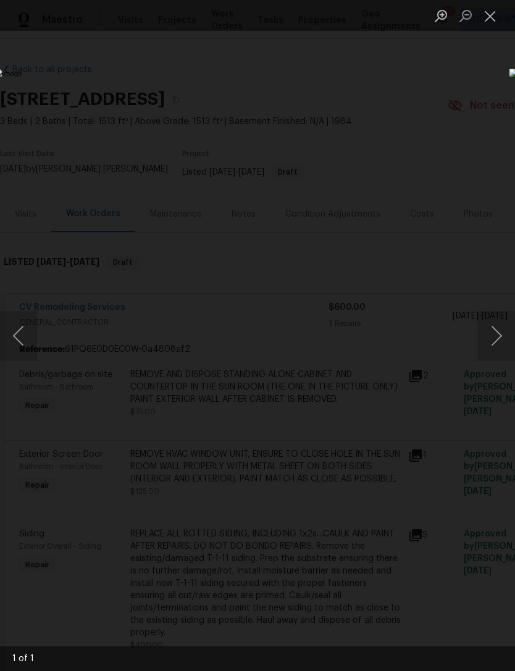
click at [461, 102] on div "Lightbox" at bounding box center [257, 335] width 515 height 671
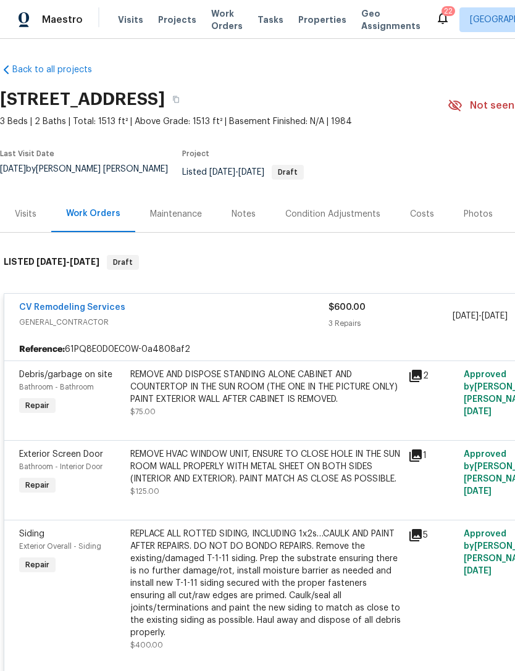
click at [420, 537] on icon at bounding box center [415, 535] width 12 height 12
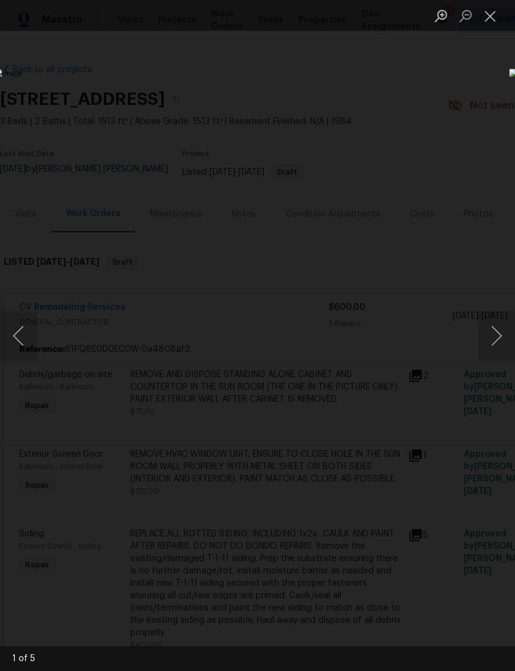
click at [492, 340] on button "Next image" at bounding box center [496, 335] width 37 height 49
click at [501, 336] on button "Next image" at bounding box center [496, 335] width 37 height 49
click at [499, 339] on button "Next image" at bounding box center [496, 335] width 37 height 49
click at [497, 326] on button "Next image" at bounding box center [496, 335] width 37 height 49
click at [497, 333] on button "Next image" at bounding box center [496, 335] width 37 height 49
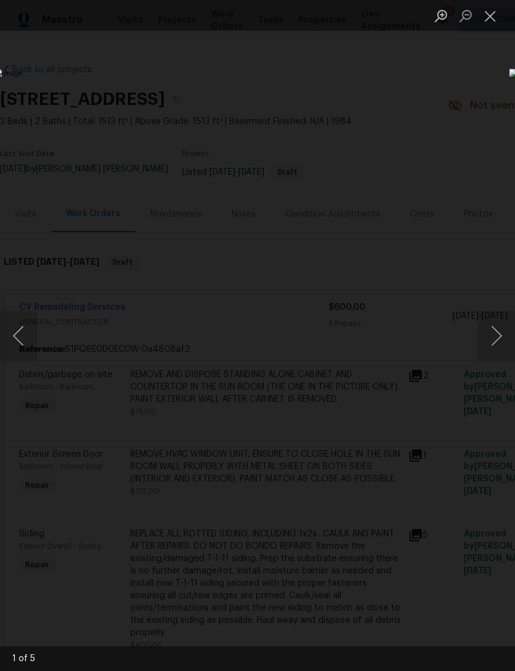
click at [478, 14] on button "Close lightbox" at bounding box center [490, 16] width 25 height 22
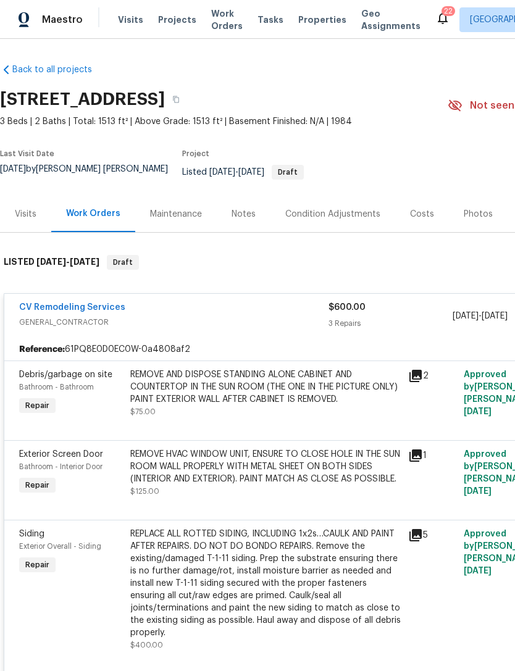
click at [276, 316] on div "CV Remodeling Services" at bounding box center [173, 308] width 309 height 15
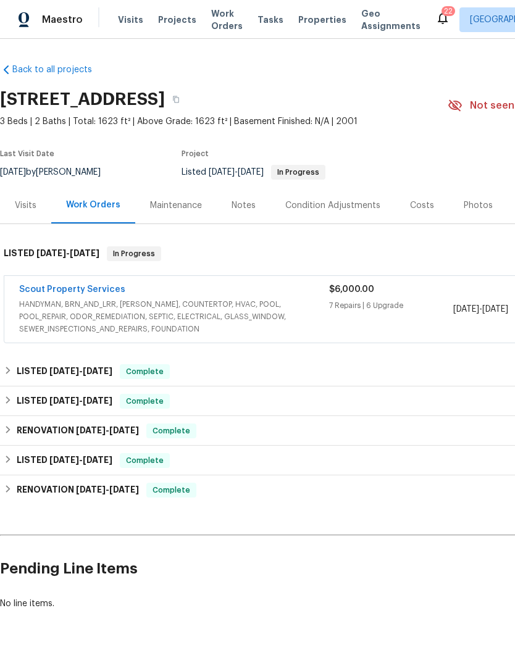
click at [150, 327] on span "HANDYMAN, BRN_AND_LRR, [PERSON_NAME], COUNTERTOP, HVAC, POOL, POOL_REPAIR, ODOR…" at bounding box center [174, 316] width 310 height 37
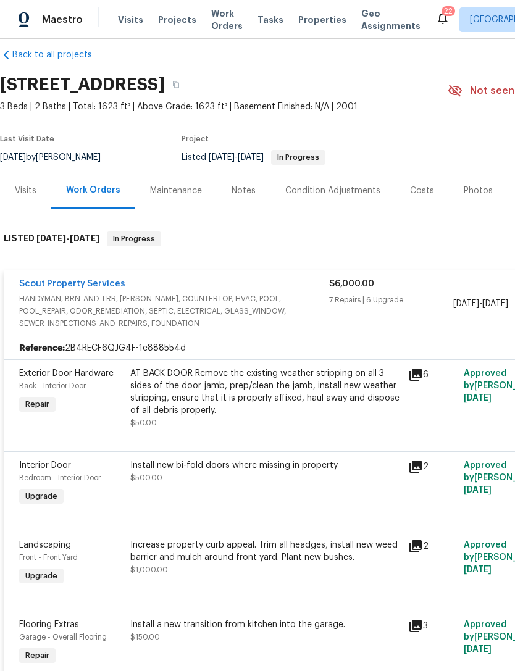
scroll to position [17, 0]
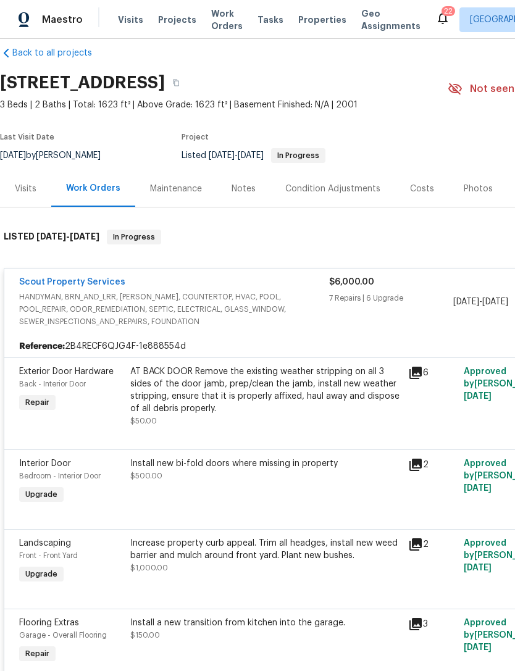
click at [417, 472] on icon at bounding box center [415, 464] width 15 height 15
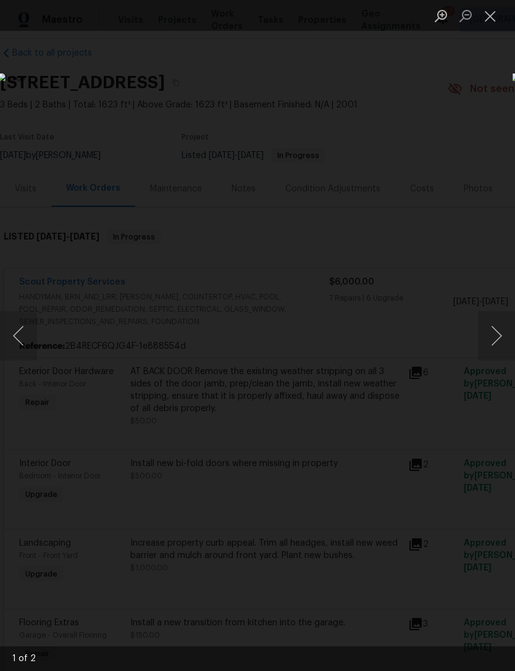
click at [497, 333] on button "Next image" at bounding box center [496, 335] width 37 height 49
click at [487, 336] on button "Next image" at bounding box center [496, 335] width 37 height 49
click at [484, 339] on button "Next image" at bounding box center [496, 335] width 37 height 49
click at [485, 342] on button "Next image" at bounding box center [496, 335] width 37 height 49
click at [486, 346] on button "Next image" at bounding box center [496, 335] width 37 height 49
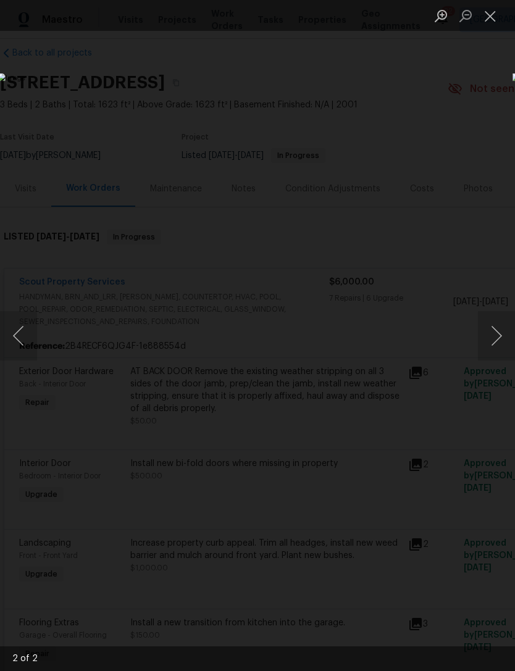
click at [487, 11] on button "Close lightbox" at bounding box center [490, 16] width 25 height 22
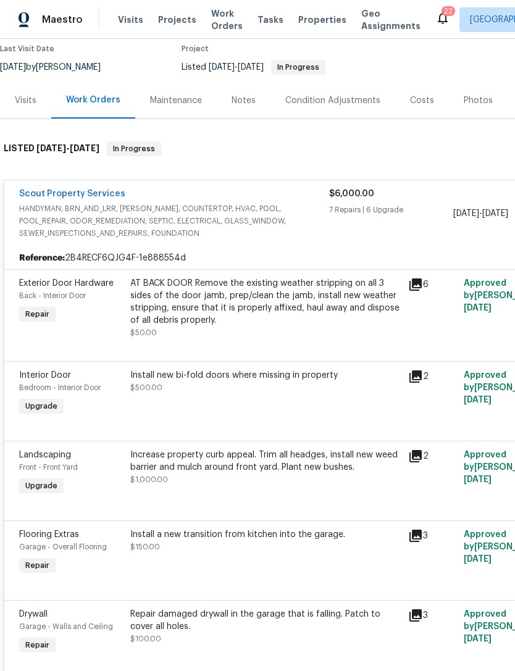
scroll to position [106, 0]
click at [416, 462] on icon at bounding box center [415, 455] width 12 height 12
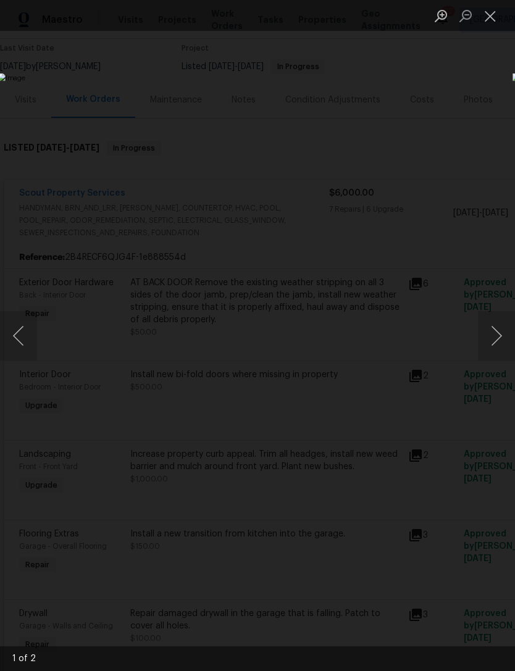
click at [489, 342] on button "Next image" at bounding box center [496, 335] width 37 height 49
click at [400, 225] on img "Lightbox" at bounding box center [199, 335] width 402 height 524
click at [486, 23] on button "Close lightbox" at bounding box center [490, 16] width 25 height 22
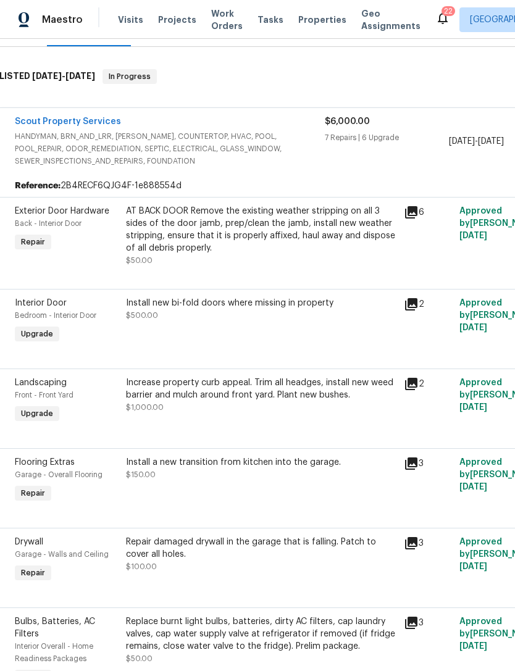
scroll to position [180, 5]
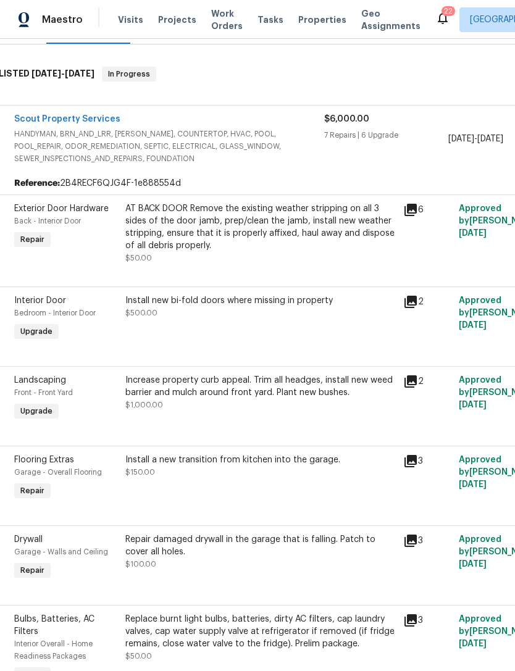
click at [412, 468] on icon at bounding box center [410, 460] width 15 height 15
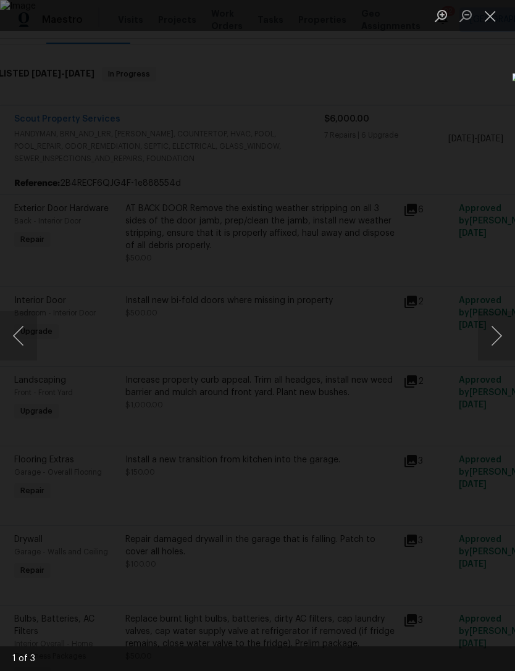
click at [494, 337] on button "Next image" at bounding box center [496, 335] width 37 height 49
click at [494, 338] on button "Next image" at bounding box center [496, 335] width 37 height 49
click at [494, 19] on button "Close lightbox" at bounding box center [490, 16] width 25 height 22
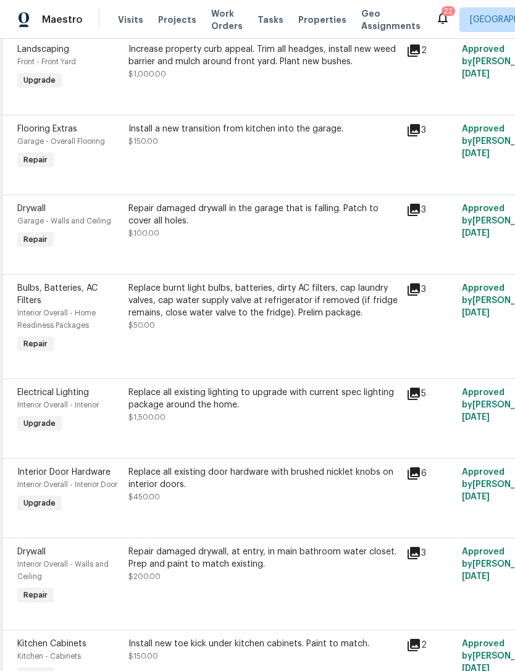
scroll to position [510, 2]
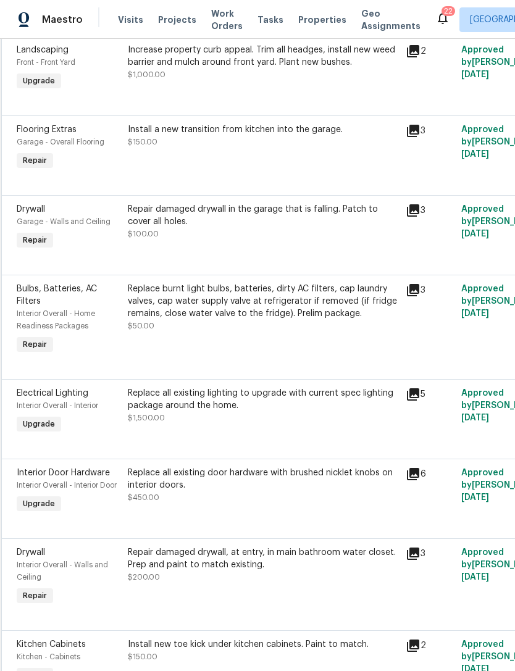
click at [416, 402] on icon at bounding box center [412, 394] width 15 height 15
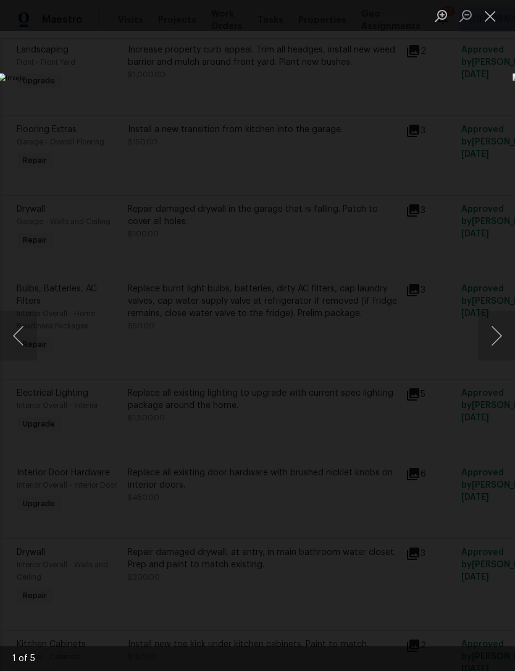
click at [489, 333] on button "Next image" at bounding box center [496, 335] width 37 height 49
click at [483, 344] on button "Next image" at bounding box center [496, 335] width 37 height 49
click at [482, 357] on button "Next image" at bounding box center [496, 335] width 37 height 49
click at [400, 365] on img "Lightbox" at bounding box center [199, 335] width 402 height 524
click at [400, 369] on img "Lightbox" at bounding box center [199, 335] width 402 height 524
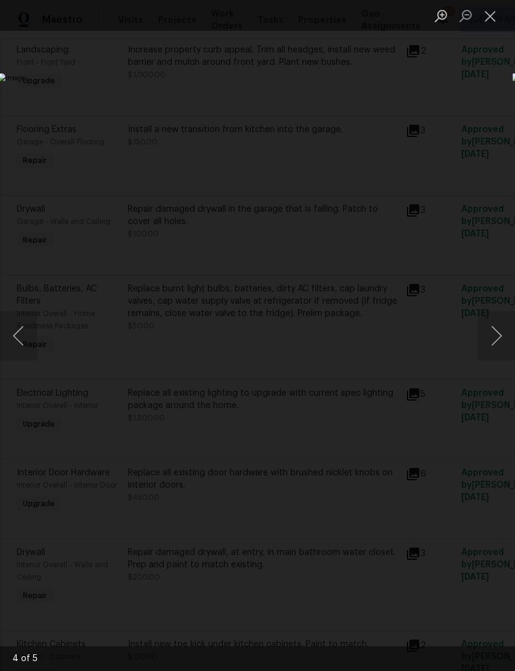
click at [501, 346] on button "Next image" at bounding box center [496, 335] width 37 height 49
click at [502, 337] on button "Next image" at bounding box center [496, 335] width 37 height 49
click at [478, 21] on button "Close lightbox" at bounding box center [490, 16] width 25 height 22
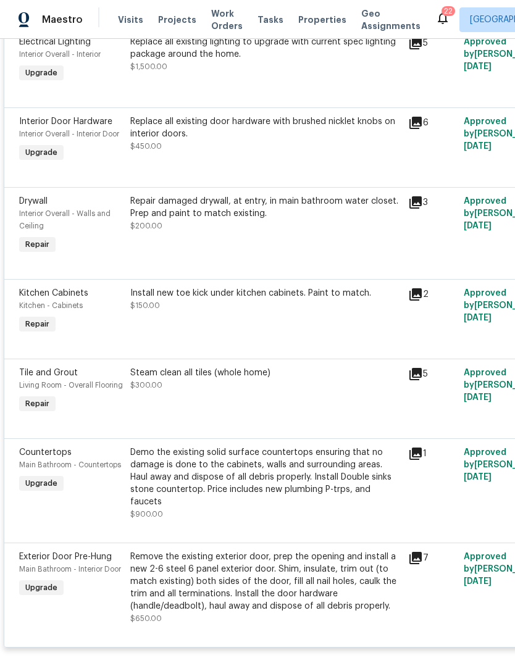
scroll to position [862, 0]
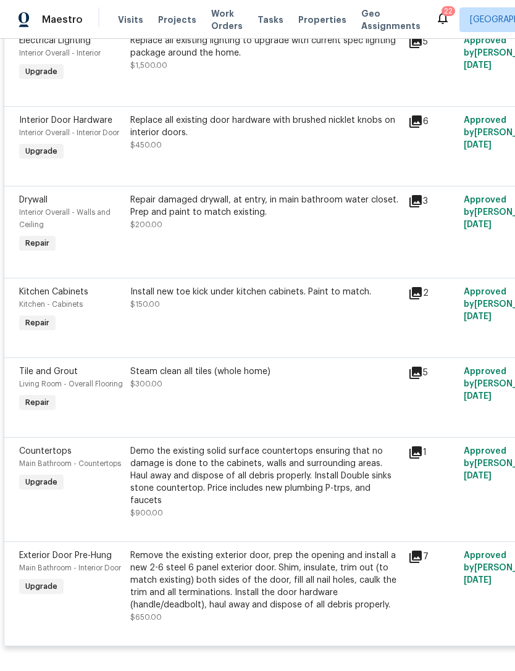
click at [416, 379] on icon at bounding box center [415, 372] width 12 height 12
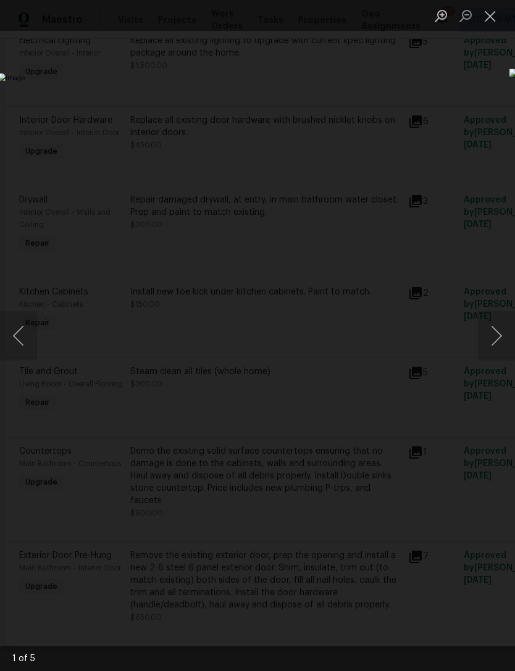
click at [496, 342] on button "Next image" at bounding box center [496, 335] width 37 height 49
click at [492, 343] on button "Next image" at bounding box center [496, 335] width 37 height 49
click at [492, 342] on button "Next image" at bounding box center [496, 335] width 37 height 49
click at [492, 345] on button "Next image" at bounding box center [496, 335] width 37 height 49
click at [491, 350] on button "Next image" at bounding box center [496, 335] width 37 height 49
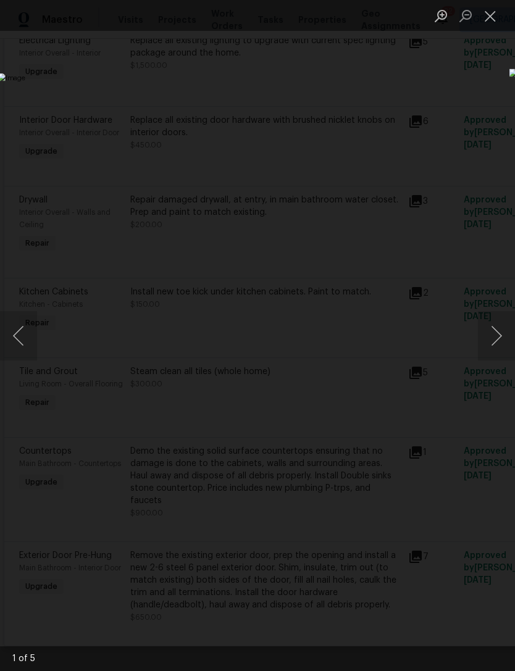
click at [485, 20] on button "Close lightbox" at bounding box center [490, 16] width 25 height 22
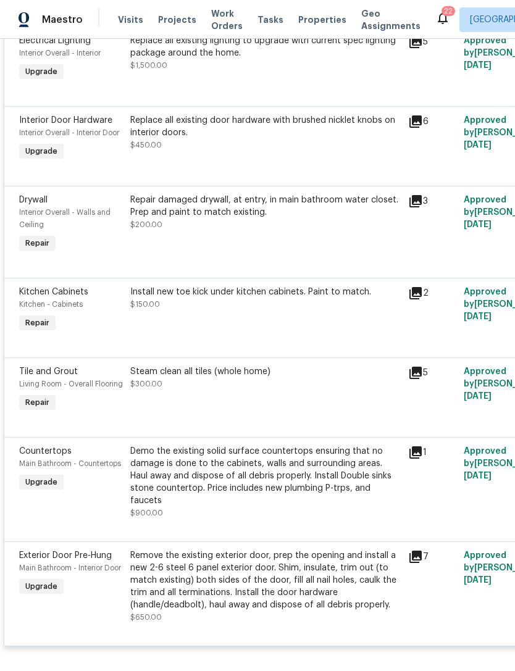
click at [420, 458] on icon at bounding box center [415, 452] width 12 height 12
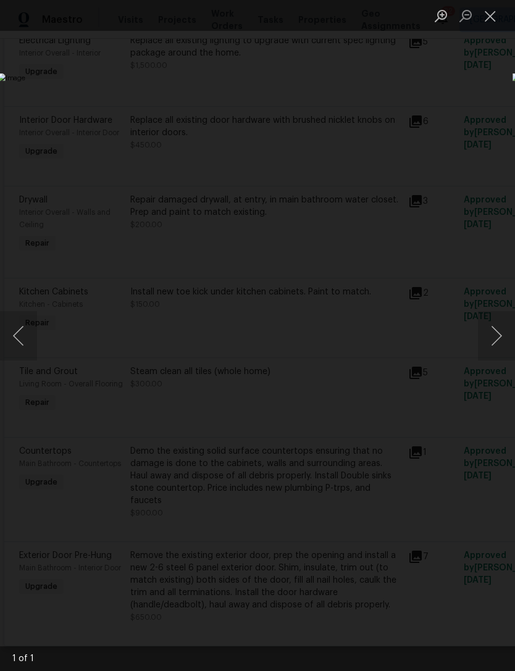
click at [493, 346] on button "Next image" at bounding box center [496, 335] width 37 height 49
click at [492, 337] on button "Next image" at bounding box center [496, 335] width 37 height 49
click at [493, 19] on button "Close lightbox" at bounding box center [490, 16] width 25 height 22
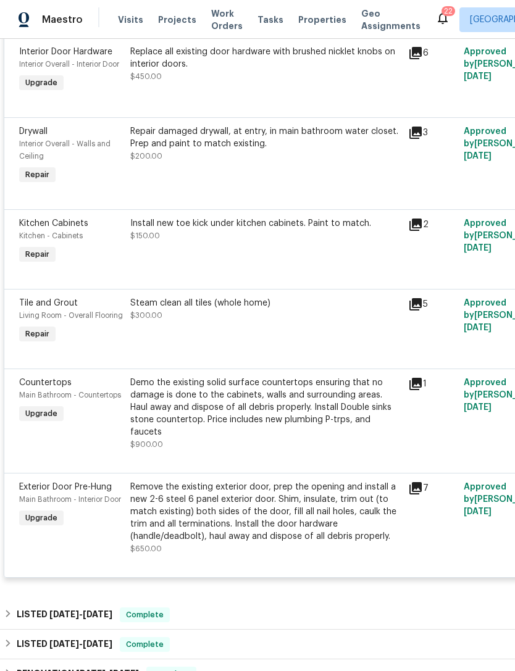
scroll to position [931, 0]
click at [418, 494] on icon at bounding box center [415, 487] width 12 height 12
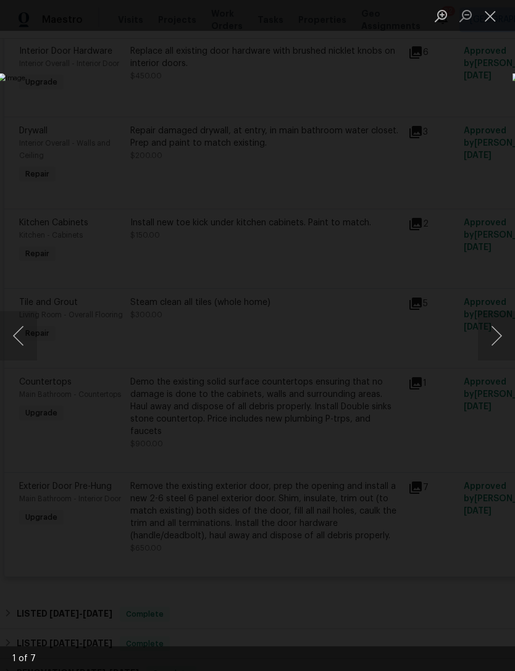
click at [493, 327] on button "Next image" at bounding box center [496, 335] width 37 height 49
click at [498, 336] on button "Next image" at bounding box center [496, 335] width 37 height 49
click at [501, 342] on button "Next image" at bounding box center [496, 335] width 37 height 49
click at [495, 341] on button "Next image" at bounding box center [496, 335] width 37 height 49
click at [492, 343] on button "Next image" at bounding box center [496, 335] width 37 height 49
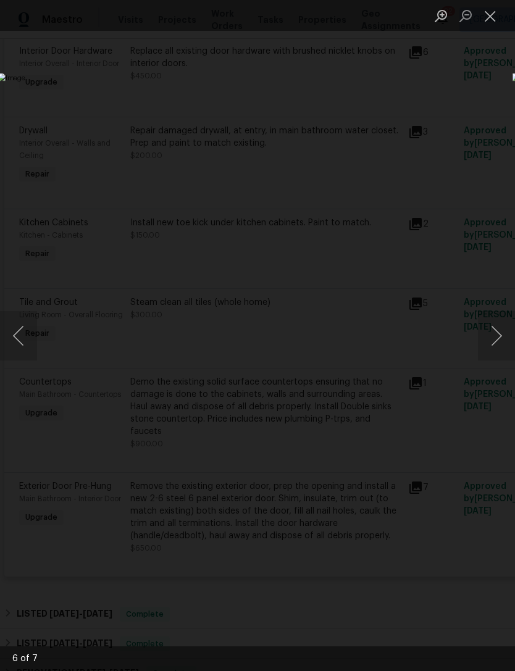
click at [482, 24] on button "Close lightbox" at bounding box center [490, 16] width 25 height 22
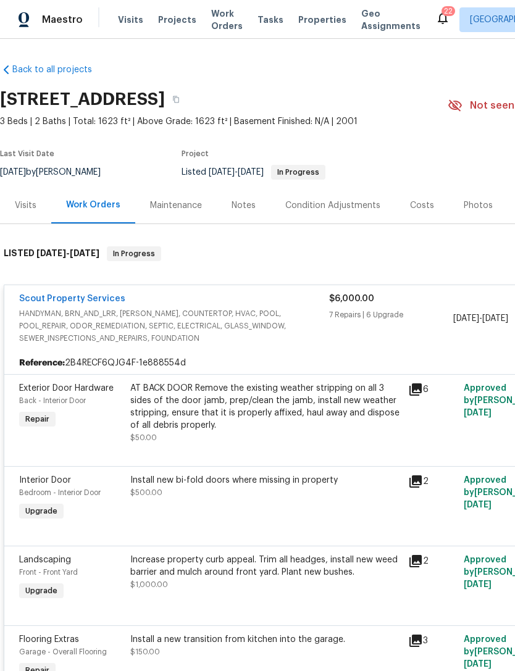
scroll to position [0, 0]
click at [199, 336] on span "HANDYMAN, BRN_AND_LRR, [PERSON_NAME], COUNTERTOP, HVAC, POOL, POOL_REPAIR, ODOR…" at bounding box center [174, 325] width 310 height 37
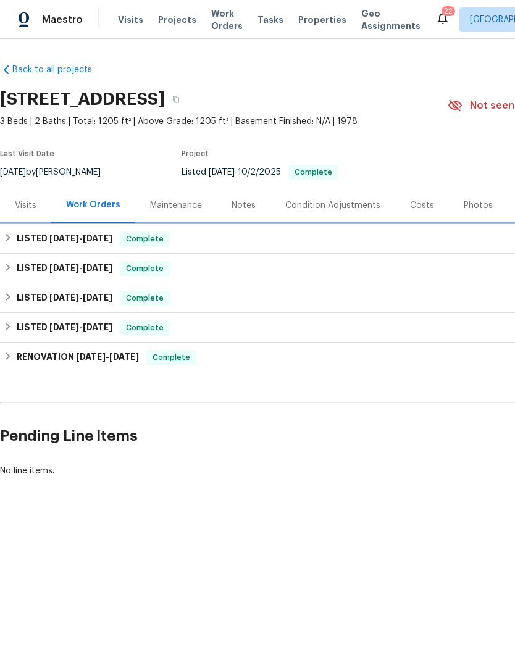
click at [51, 242] on span "[DATE]" at bounding box center [64, 238] width 30 height 9
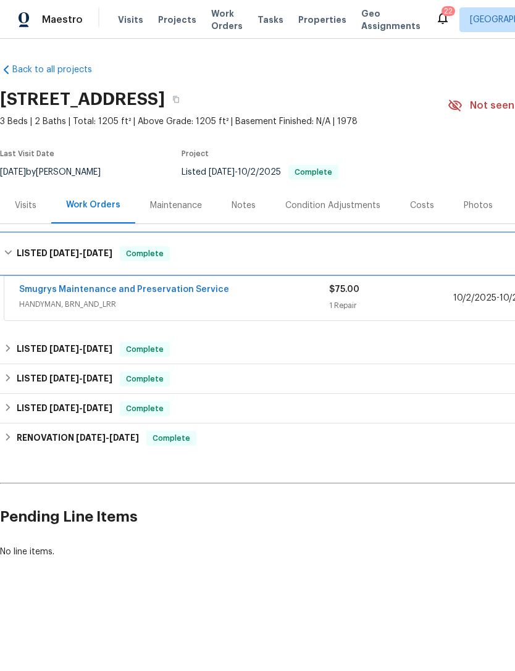
click at [49, 257] on span "[DATE]" at bounding box center [64, 253] width 30 height 9
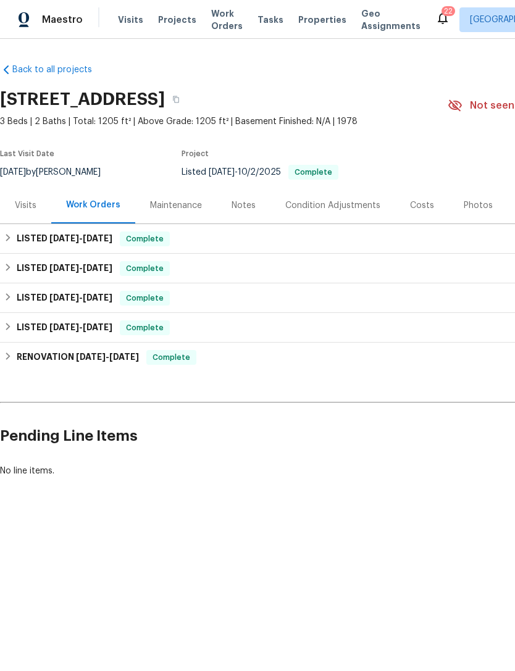
click at [28, 212] on div "Visits" at bounding box center [26, 205] width 22 height 12
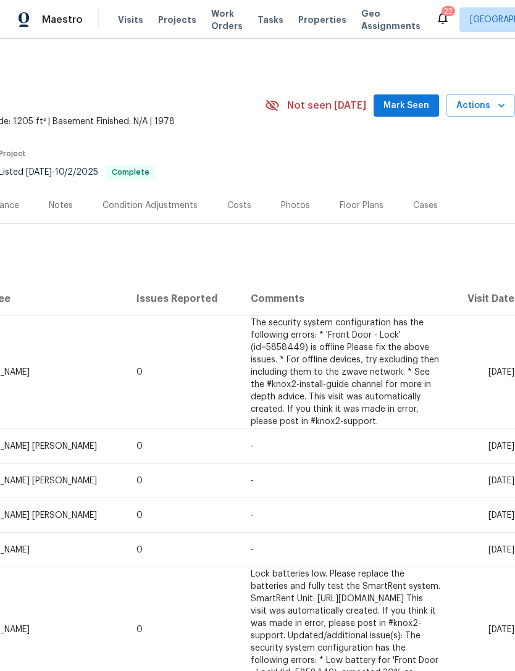
scroll to position [0, 183]
click at [496, 114] on span "Actions" at bounding box center [480, 105] width 49 height 15
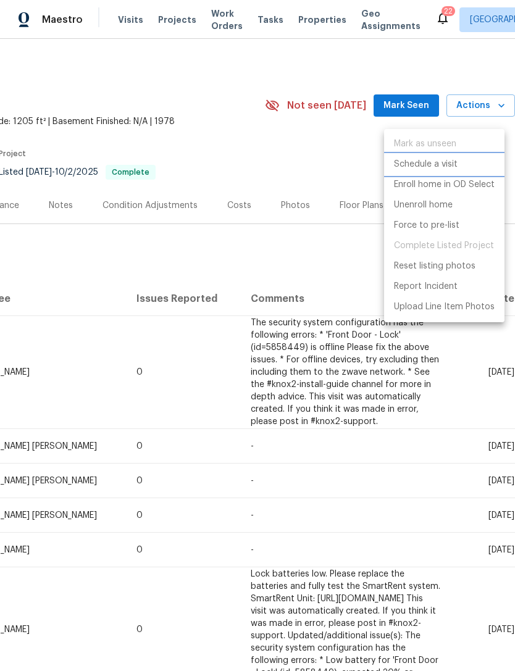
click at [434, 167] on p "Schedule a visit" at bounding box center [426, 164] width 64 height 13
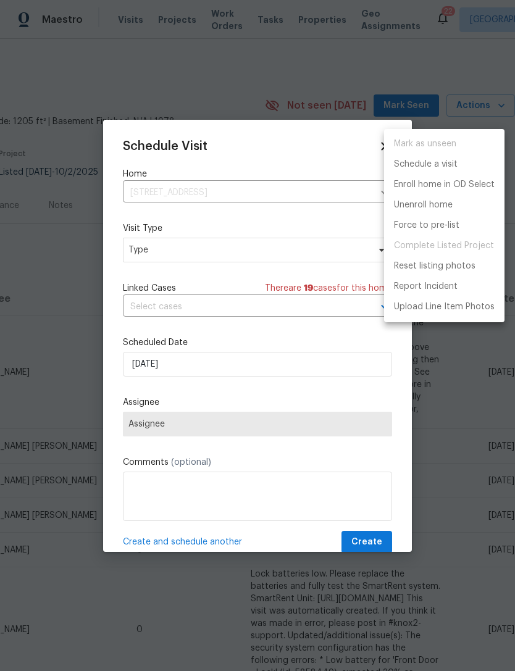
click at [209, 258] on div at bounding box center [257, 335] width 515 height 671
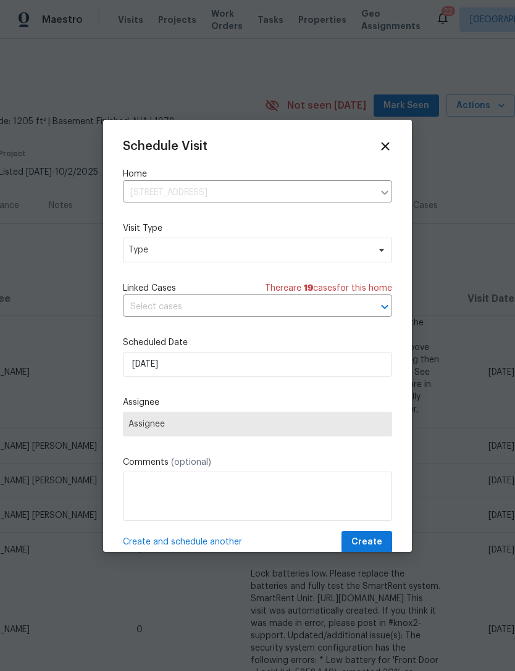
click at [209, 257] on div "Mark as unseen Schedule a visit Enroll home in OD Select Unenroll home Force to…" at bounding box center [257, 335] width 515 height 671
click at [361, 247] on span "Type" at bounding box center [248, 250] width 240 height 12
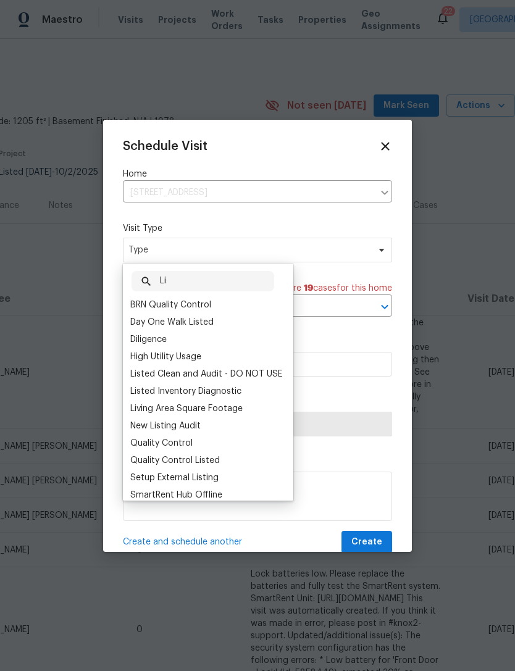
type input "Li"
click at [223, 392] on div "Listed Inventory Diagnostic" at bounding box center [185, 391] width 111 height 12
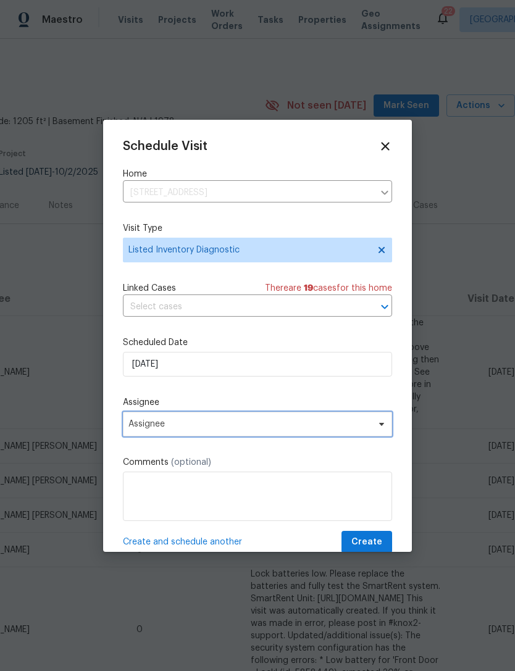
click at [207, 432] on span "Assignee" at bounding box center [257, 424] width 269 height 25
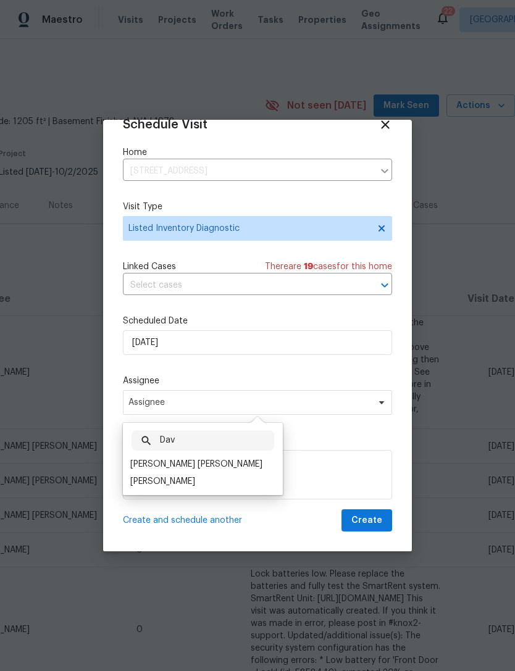
scroll to position [24, 0]
type input "Dav"
click at [197, 462] on div "[PERSON_NAME] [PERSON_NAME]" at bounding box center [196, 466] width 132 height 12
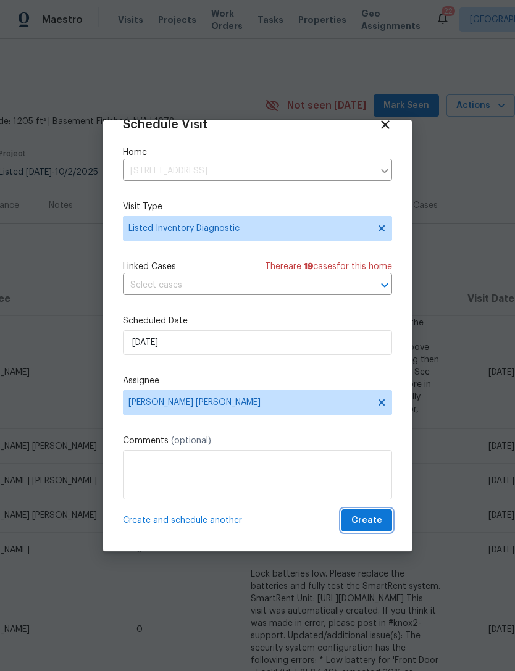
click at [374, 519] on span "Create" at bounding box center [366, 520] width 31 height 15
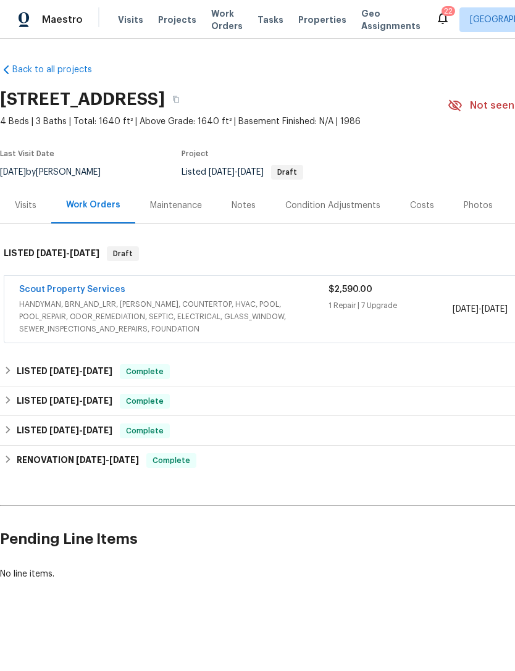
click at [124, 328] on span "HANDYMAN, BRN_AND_LRR, [PERSON_NAME], COUNTERTOP, HVAC, POOL, POOL_REPAIR, ODOR…" at bounding box center [173, 316] width 309 height 37
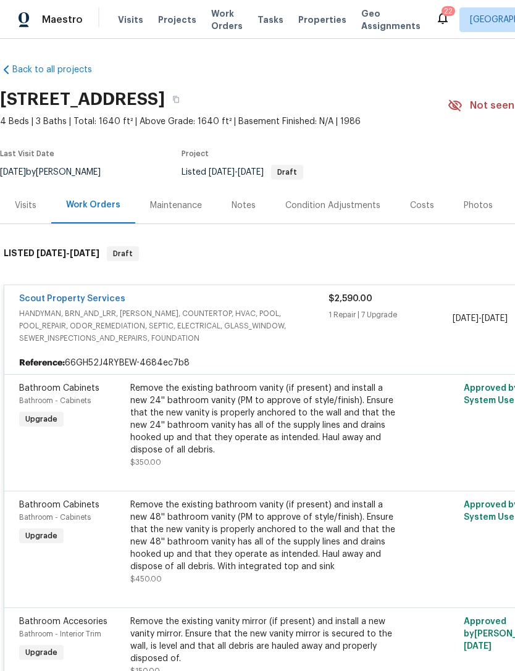
click at [225, 429] on div "Remove the existing bathroom vanity (if present) and install a new 24'' bathroo…" at bounding box center [265, 419] width 270 height 74
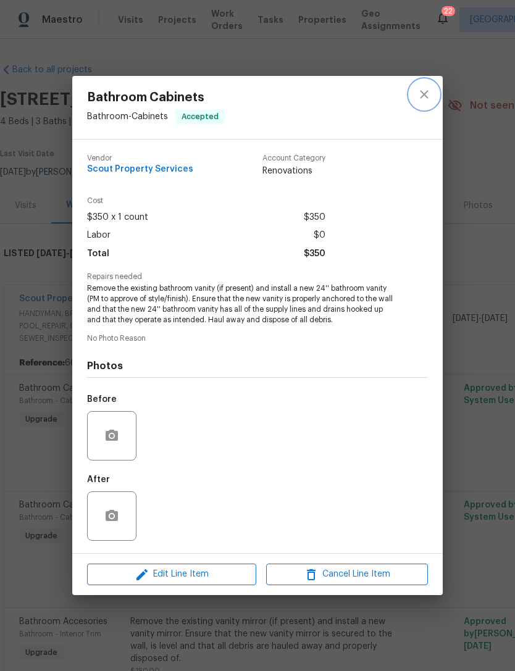
click at [428, 87] on icon "close" at bounding box center [423, 94] width 15 height 15
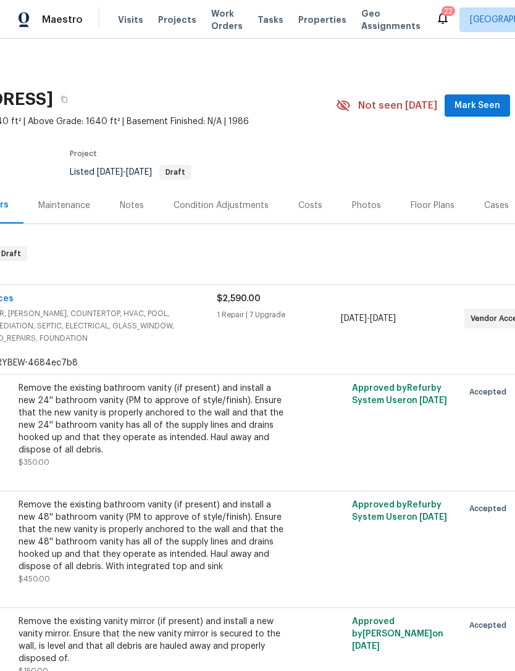
scroll to position [0, 112]
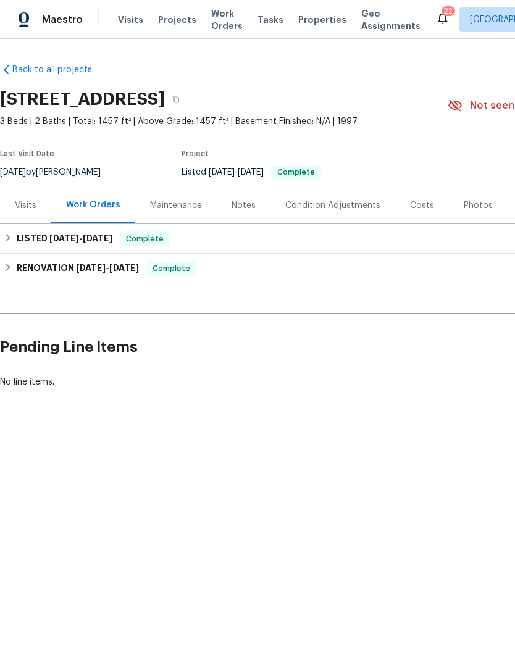
click at [25, 212] on div "Visits" at bounding box center [26, 205] width 22 height 12
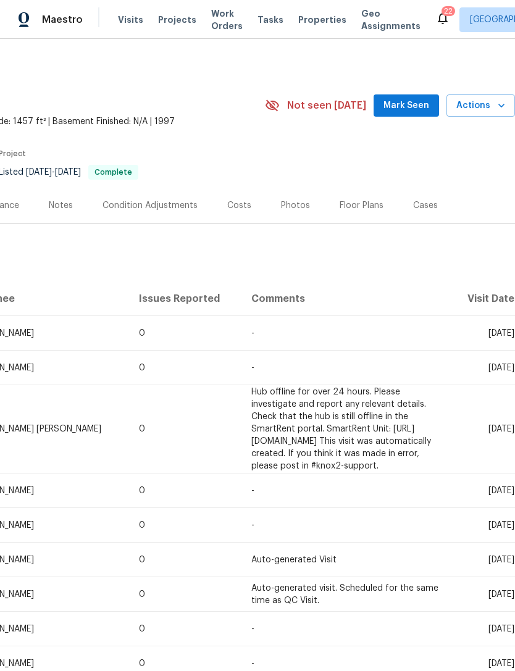
scroll to position [0, 183]
click at [283, 223] on div "Photos" at bounding box center [295, 205] width 59 height 36
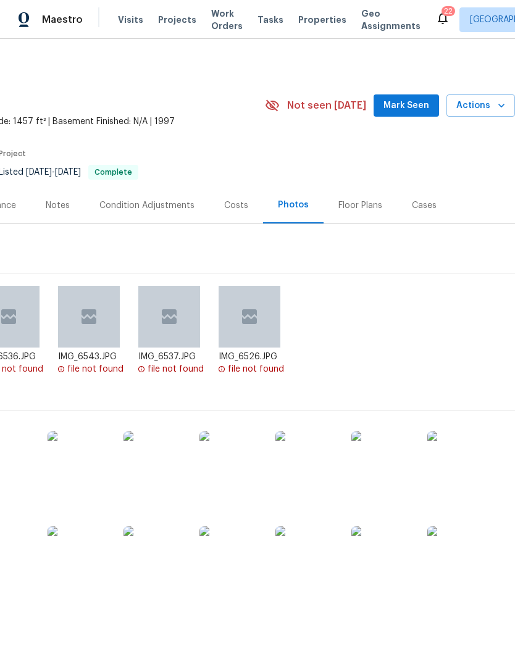
click at [382, 482] on img at bounding box center [382, 462] width 62 height 62
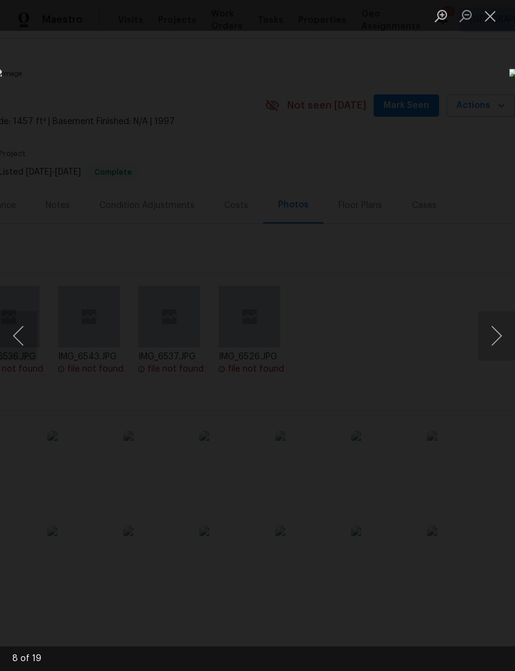
click at [487, 335] on button "Next image" at bounding box center [496, 335] width 37 height 49
click at [494, 334] on button "Next image" at bounding box center [496, 335] width 37 height 49
click at [502, 334] on button "Next image" at bounding box center [496, 335] width 37 height 49
click at [497, 334] on button "Next image" at bounding box center [496, 335] width 37 height 49
click at [484, 19] on button "Close lightbox" at bounding box center [490, 16] width 25 height 22
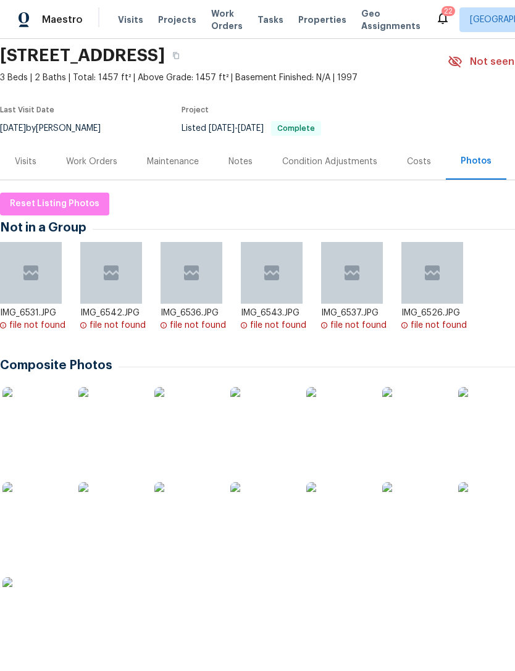
scroll to position [44, 0]
click at [20, 168] on div "Visits" at bounding box center [26, 161] width 22 height 12
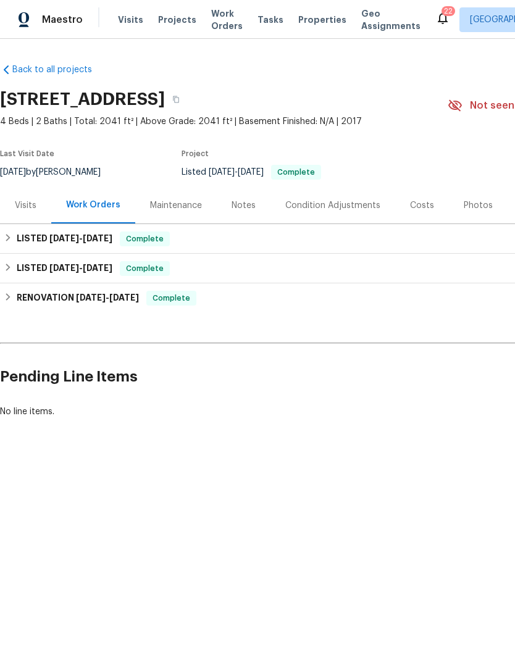
click at [20, 212] on div "Visits" at bounding box center [26, 205] width 22 height 12
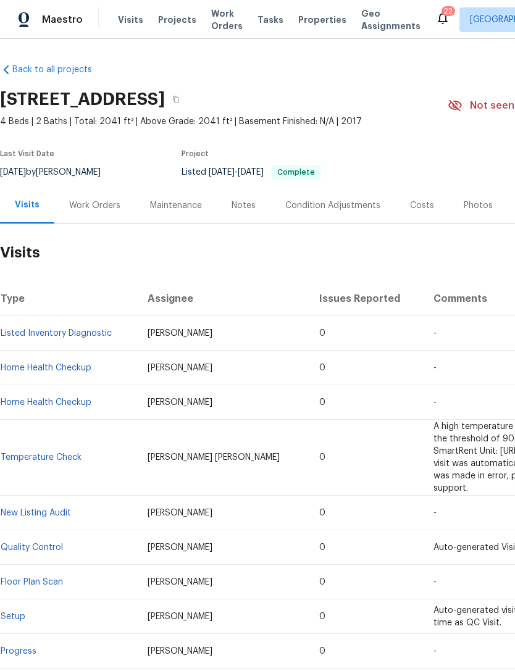
click at [472, 212] on div "Photos" at bounding box center [477, 205] width 29 height 12
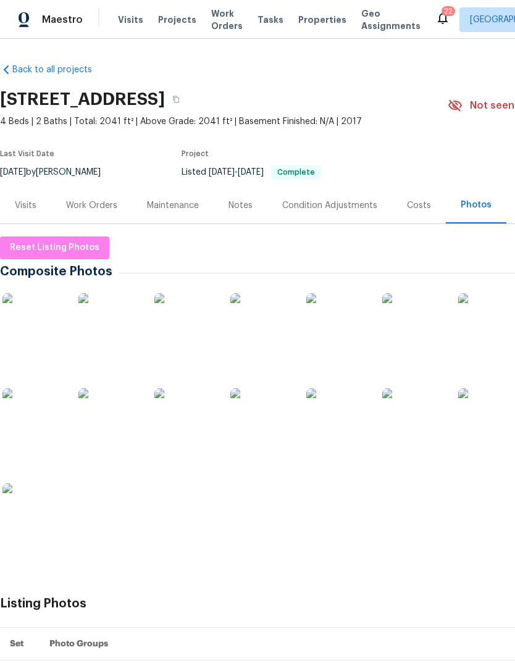
click at [341, 442] on img at bounding box center [337, 419] width 62 height 62
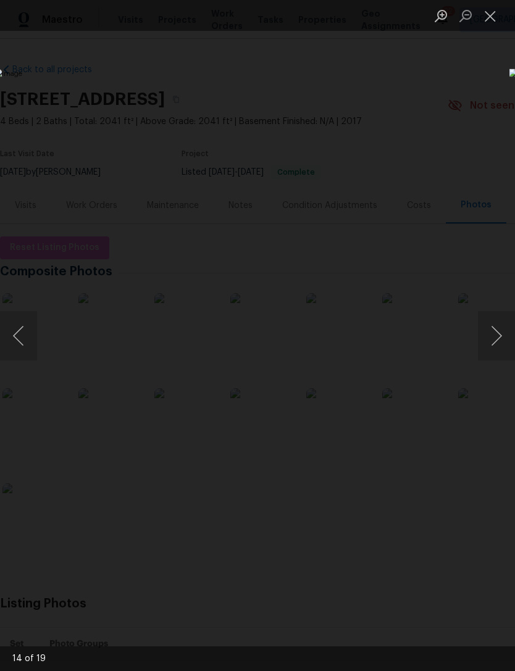
click at [491, 339] on button "Next image" at bounding box center [496, 335] width 37 height 49
click at [491, 341] on button "Next image" at bounding box center [496, 335] width 37 height 49
click at [498, 336] on button "Next image" at bounding box center [496, 335] width 37 height 49
click at [498, 337] on button "Next image" at bounding box center [496, 335] width 37 height 49
click at [502, 334] on button "Next image" at bounding box center [496, 335] width 37 height 49
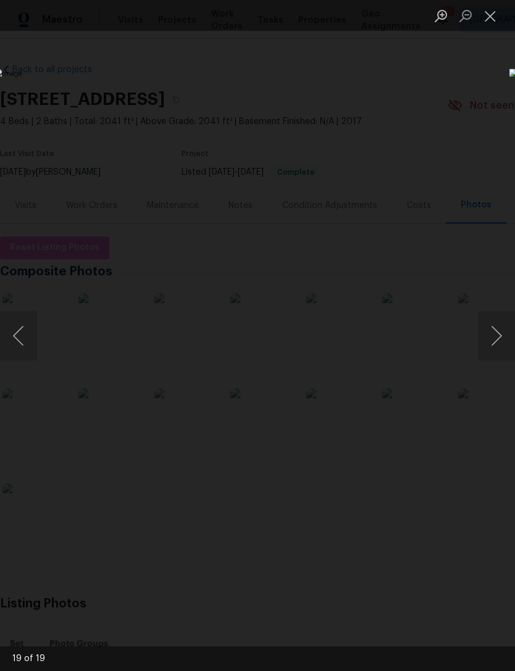
click at [483, 19] on button "Close lightbox" at bounding box center [490, 16] width 25 height 22
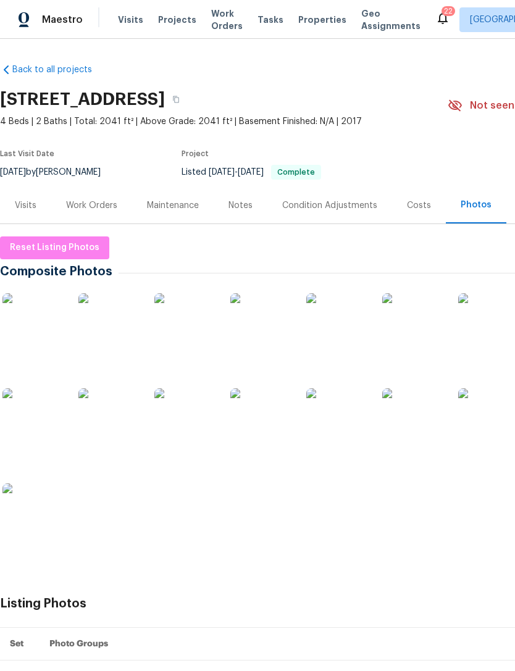
click at [27, 212] on div "Visits" at bounding box center [26, 205] width 22 height 12
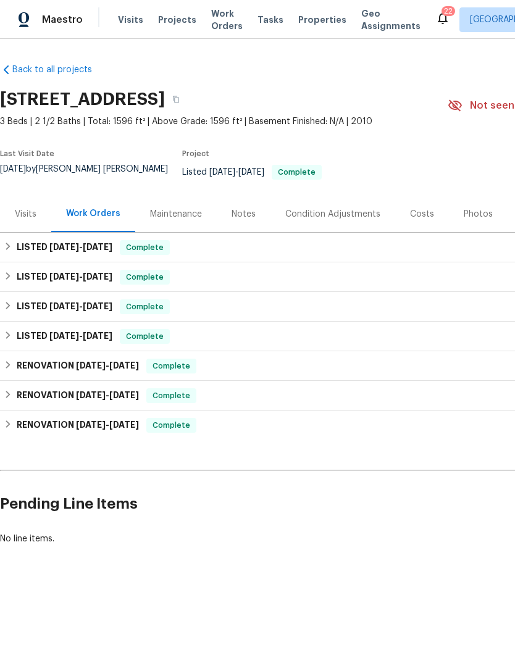
click at [26, 232] on div "Visits" at bounding box center [25, 214] width 51 height 36
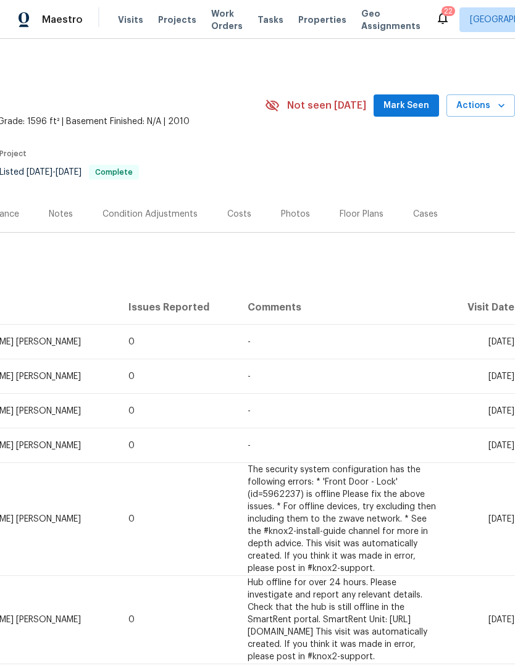
scroll to position [0, 183]
click at [499, 117] on button "Actions" at bounding box center [480, 105] width 68 height 23
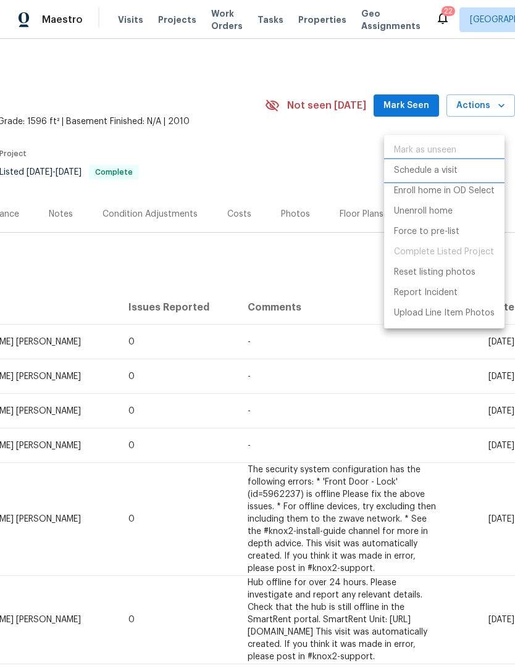
click at [437, 172] on p "Schedule a visit" at bounding box center [426, 170] width 64 height 13
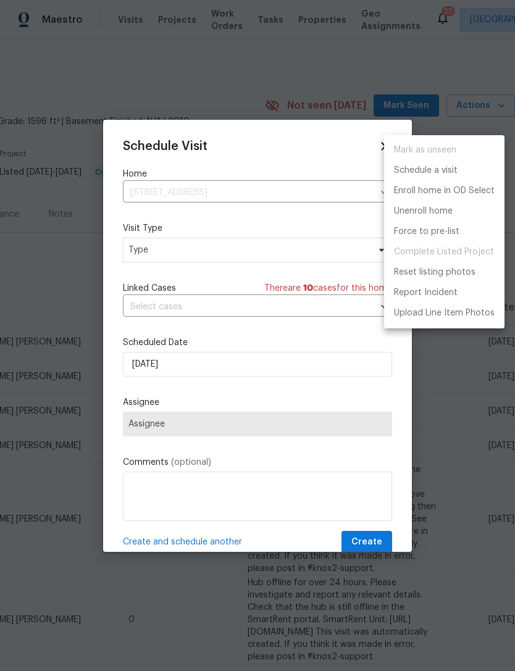
click at [223, 250] on div at bounding box center [257, 335] width 515 height 671
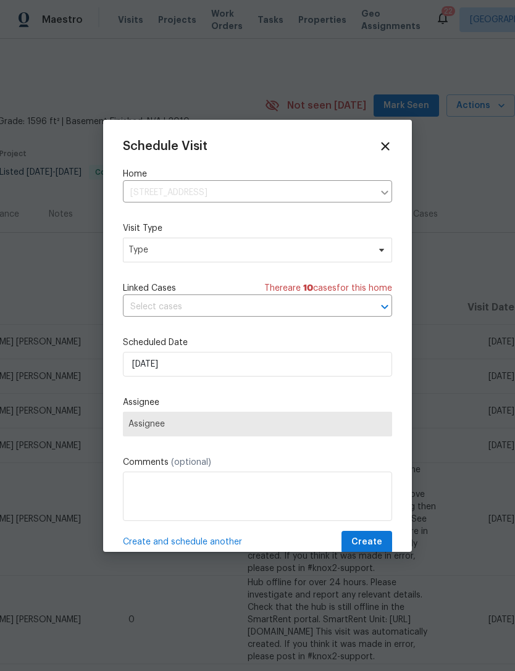
click at [223, 250] on div "Mark as unseen Schedule a visit Enroll home in OD Select Unenroll home Force to…" at bounding box center [257, 335] width 515 height 671
click at [275, 254] on span "Type" at bounding box center [248, 250] width 240 height 12
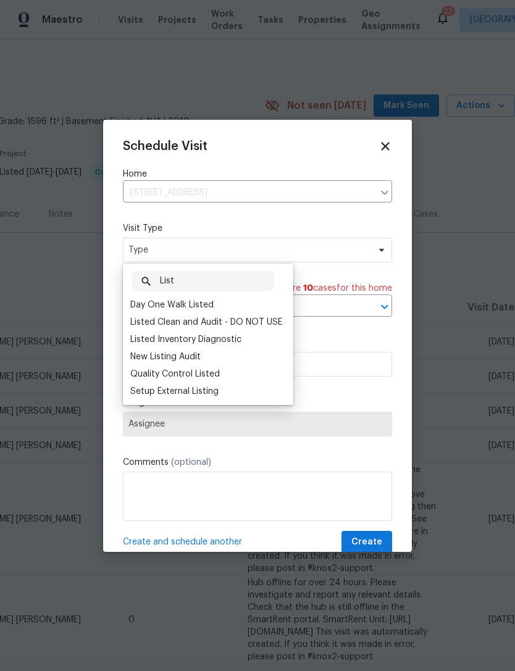
type input "List"
click at [227, 344] on div "Listed Inventory Diagnostic" at bounding box center [185, 339] width 111 height 12
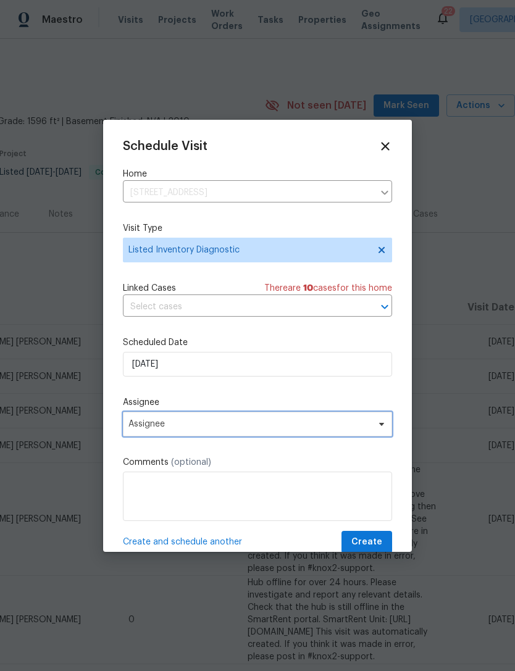
click at [215, 426] on span "Assignee" at bounding box center [249, 424] width 242 height 10
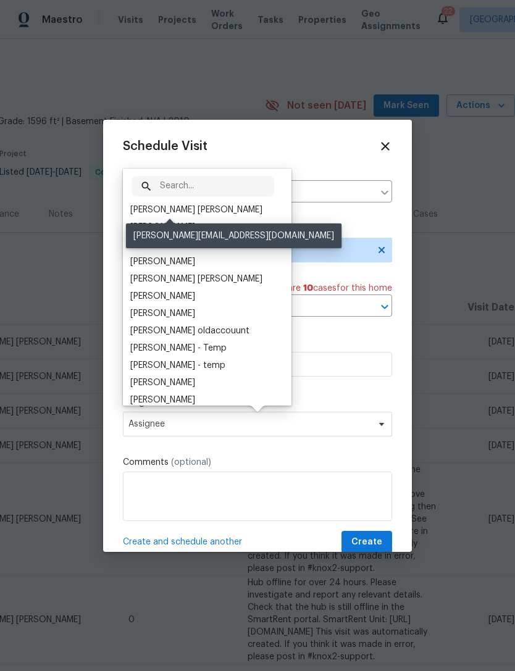
click at [205, 209] on div "[PERSON_NAME] [PERSON_NAME]" at bounding box center [196, 210] width 132 height 12
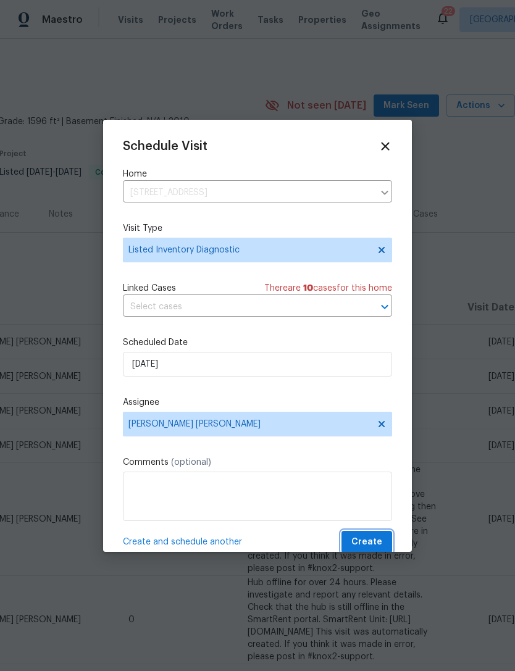
click at [372, 542] on span "Create" at bounding box center [366, 541] width 31 height 15
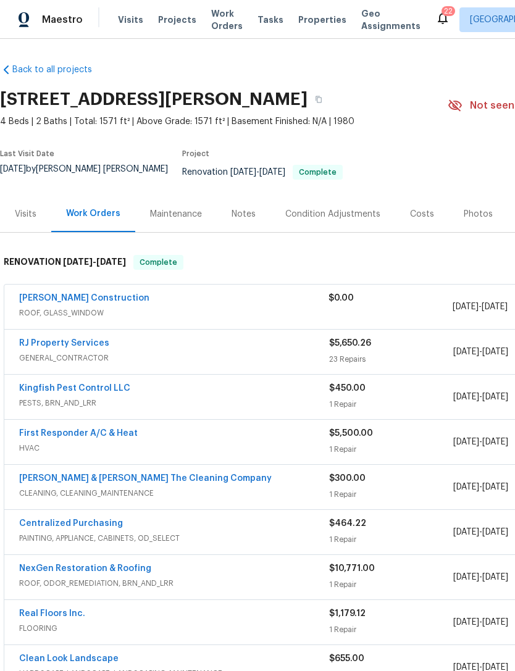
click at [29, 220] on div "Visits" at bounding box center [26, 214] width 22 height 12
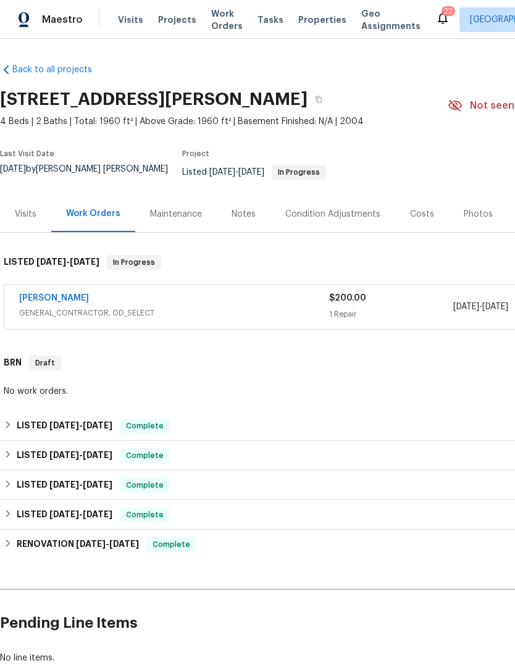
click at [111, 314] on span "GENERAL_CONTRACTOR, OD_SELECT" at bounding box center [174, 313] width 310 height 12
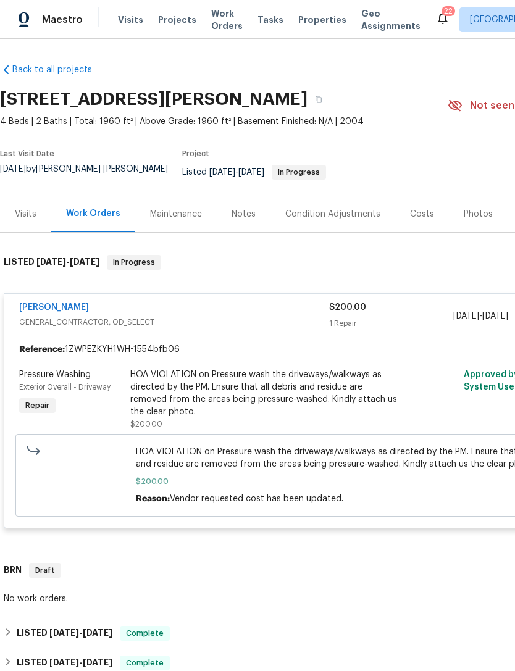
click at [60, 312] on link "[PERSON_NAME]" at bounding box center [54, 307] width 70 height 9
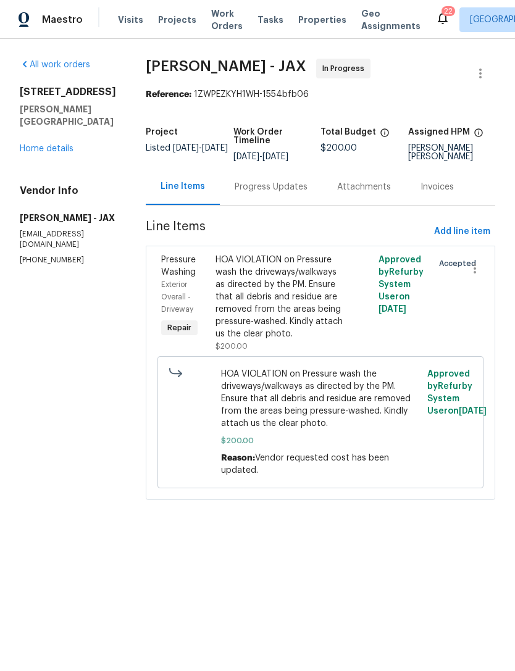
click at [277, 193] on div "Progress Updates" at bounding box center [270, 187] width 73 height 12
